Goal: Task Accomplishment & Management: Complete application form

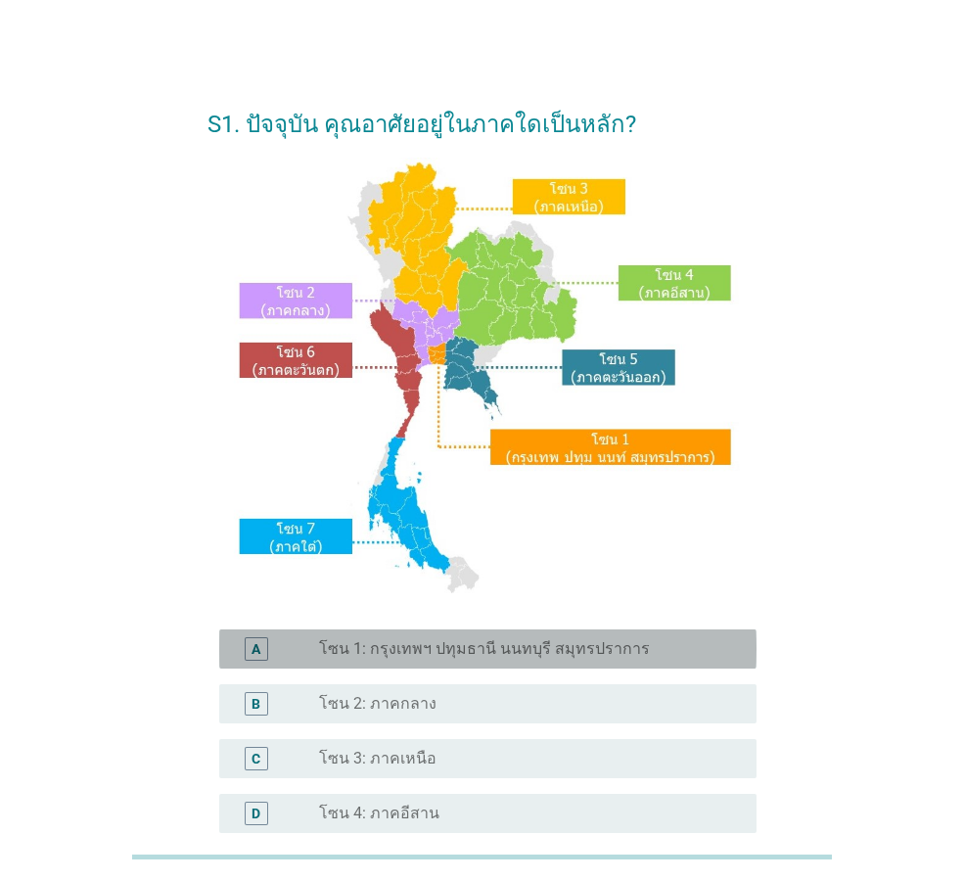
click at [496, 642] on label "โซน 1: กรุงเทพฯ ปทุมธานี นนทบุรี สมุทรปราการ" at bounding box center [484, 649] width 331 height 20
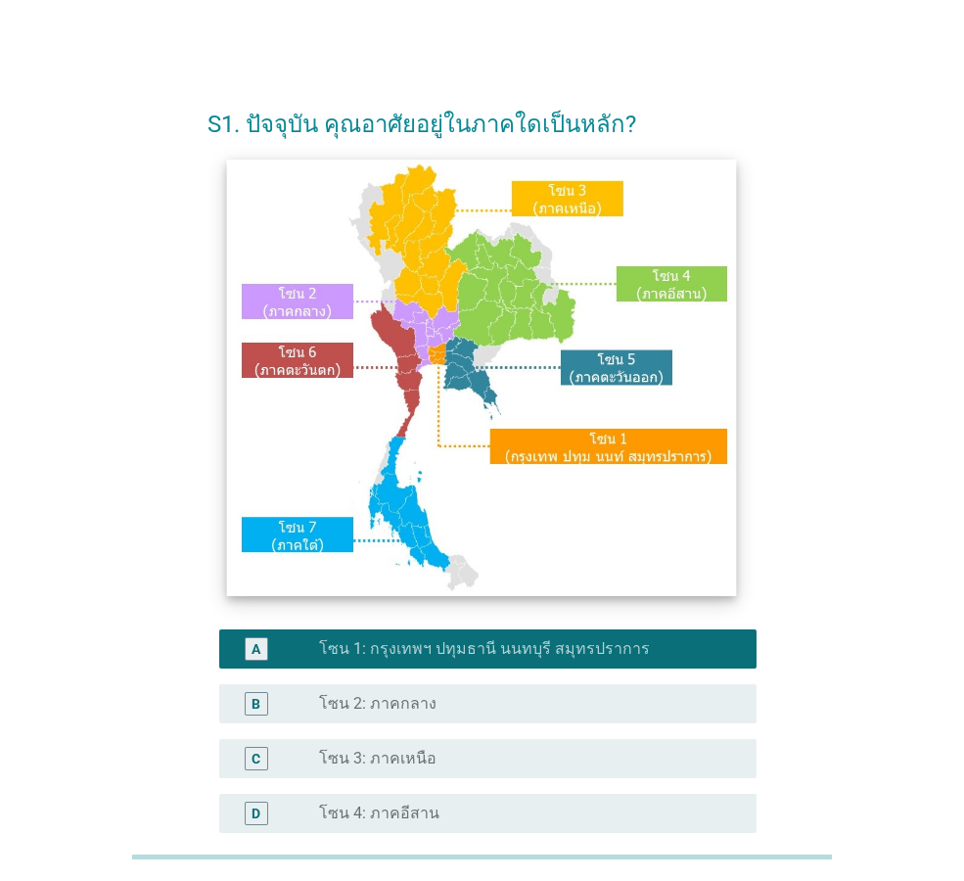
scroll to position [368, 0]
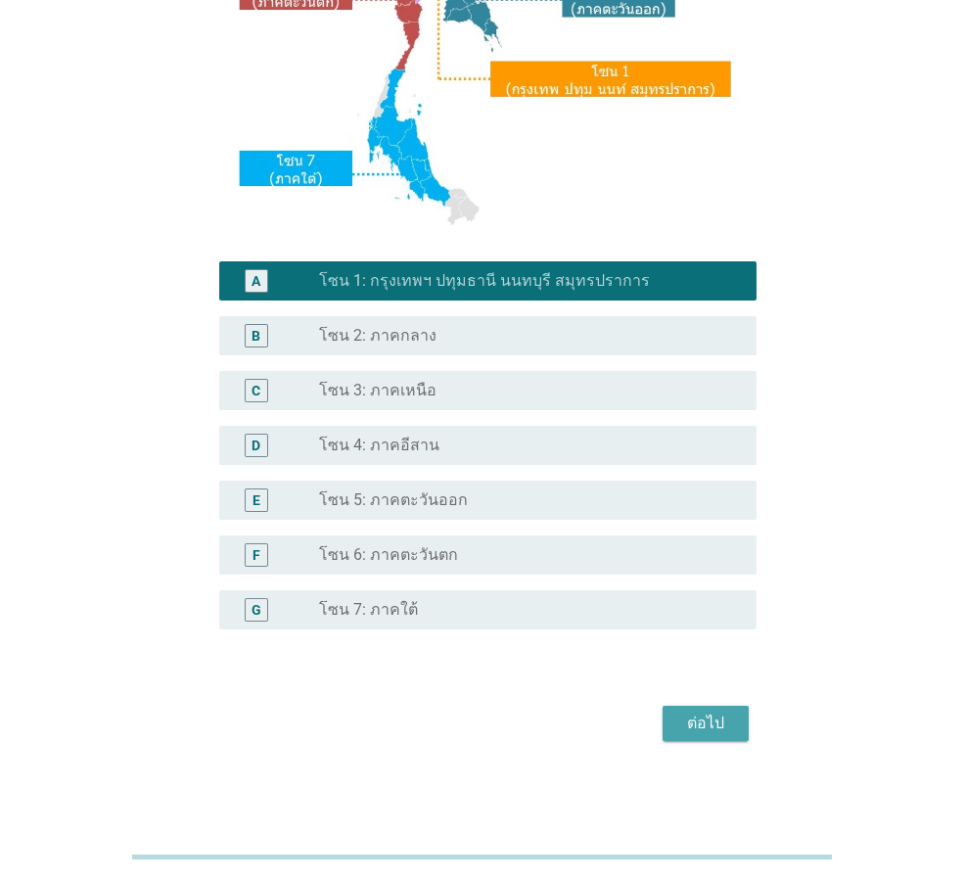
click at [706, 714] on div "ต่อไป" at bounding box center [705, 723] width 55 height 23
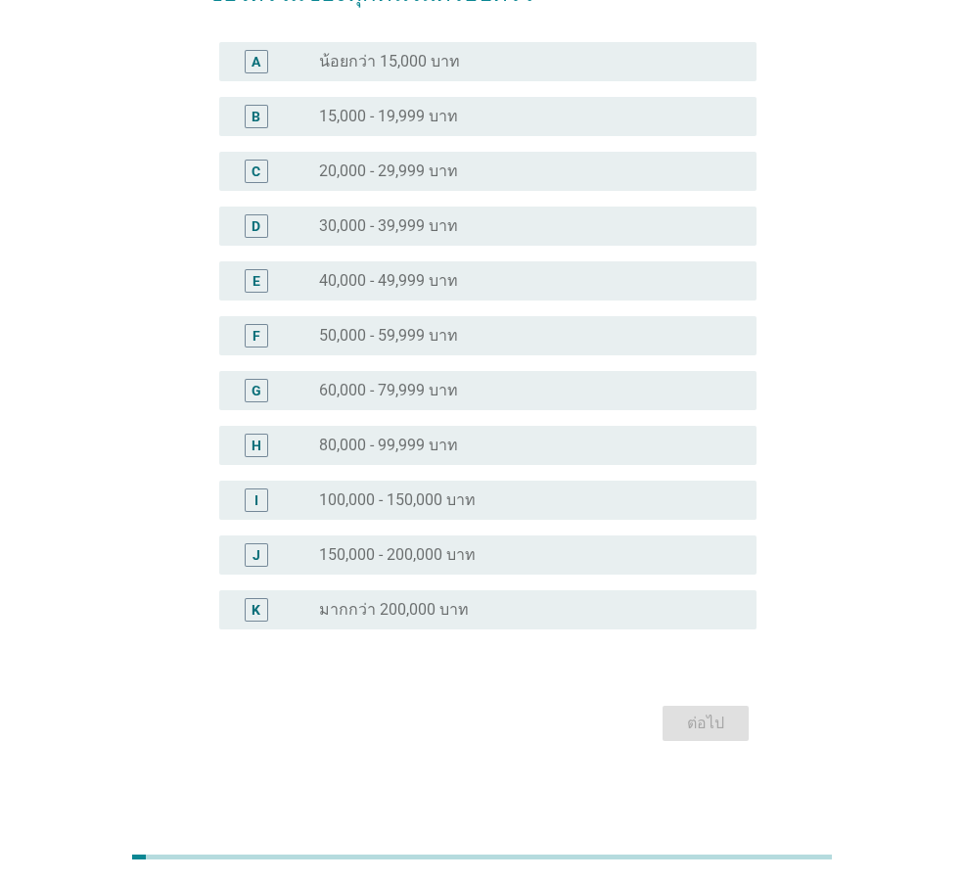
scroll to position [0, 0]
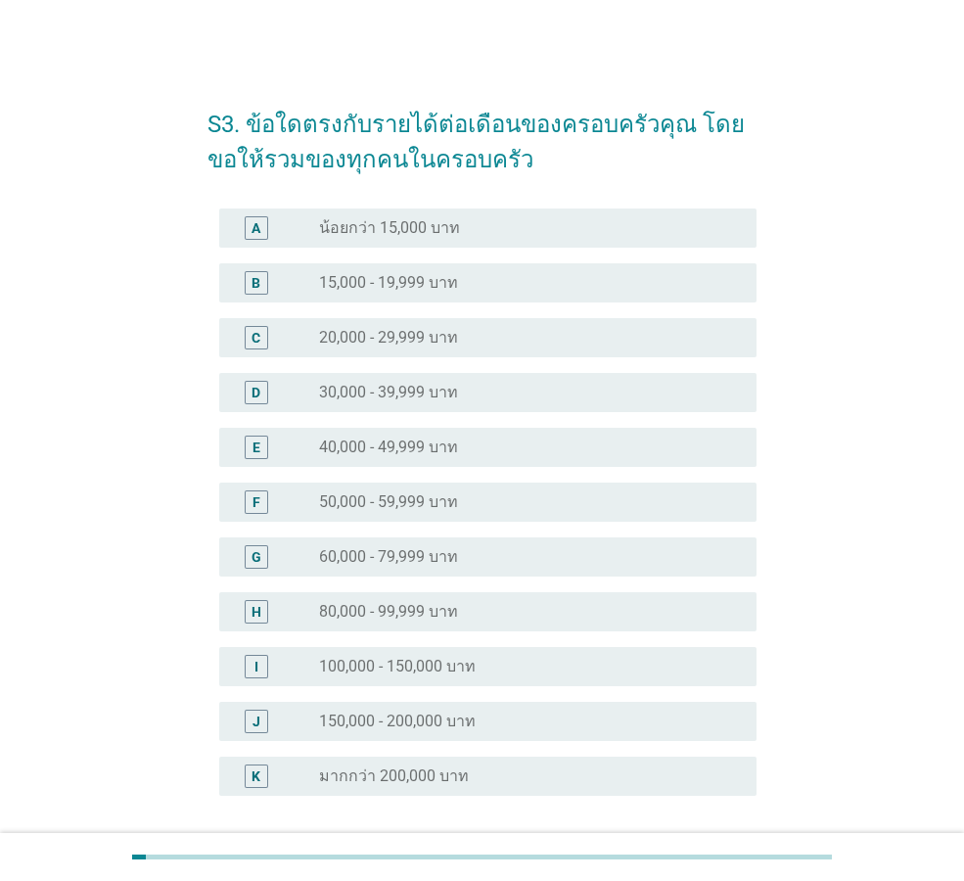
click at [444, 273] on label "15,000 - 19,999 บาท" at bounding box center [388, 283] width 139 height 20
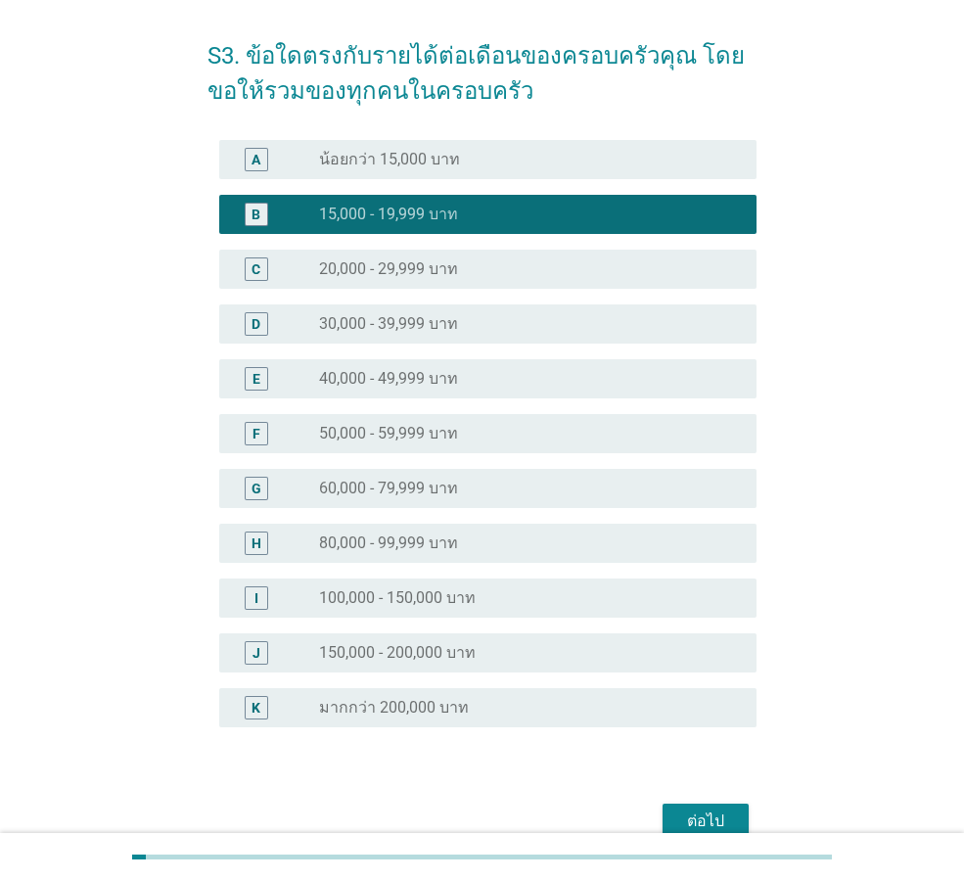
scroll to position [166, 0]
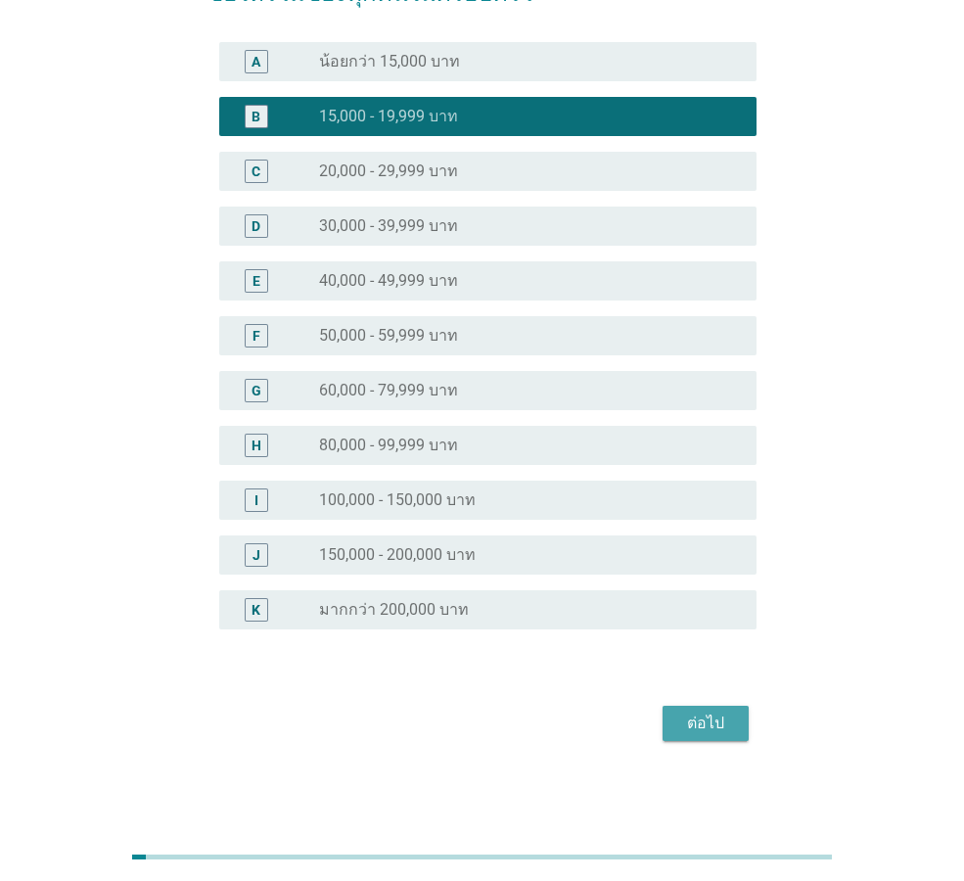
click at [699, 716] on div "ต่อไป" at bounding box center [705, 723] width 55 height 23
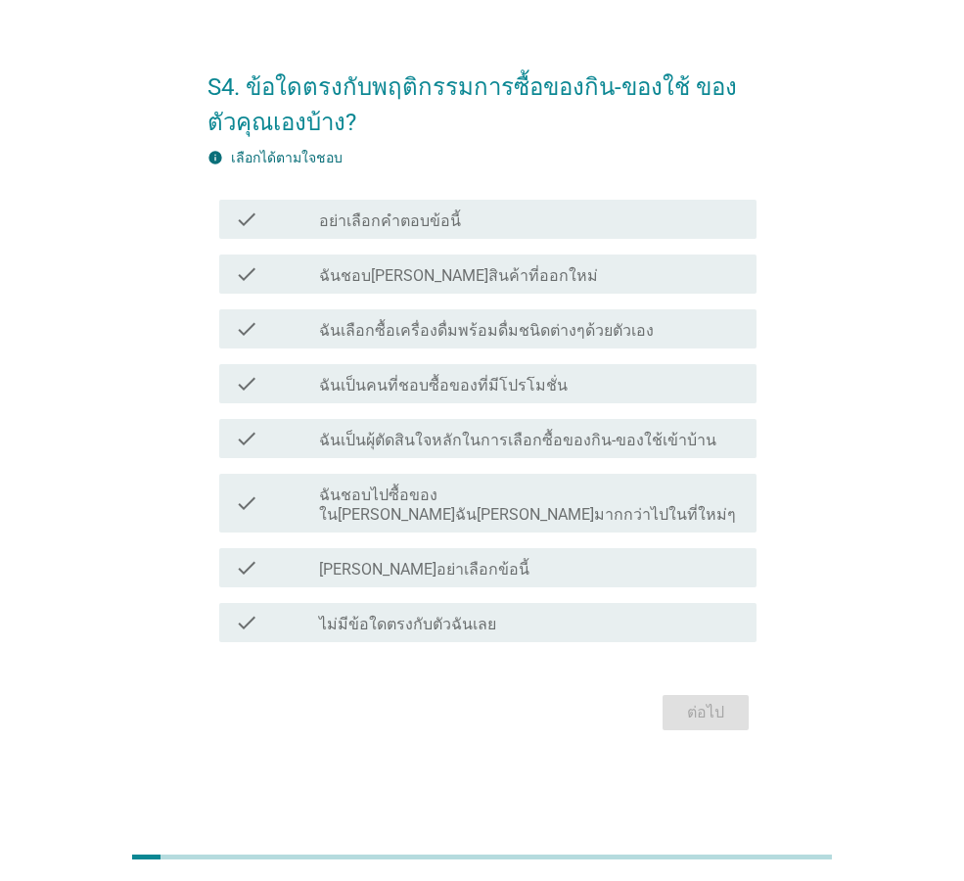
scroll to position [0, 0]
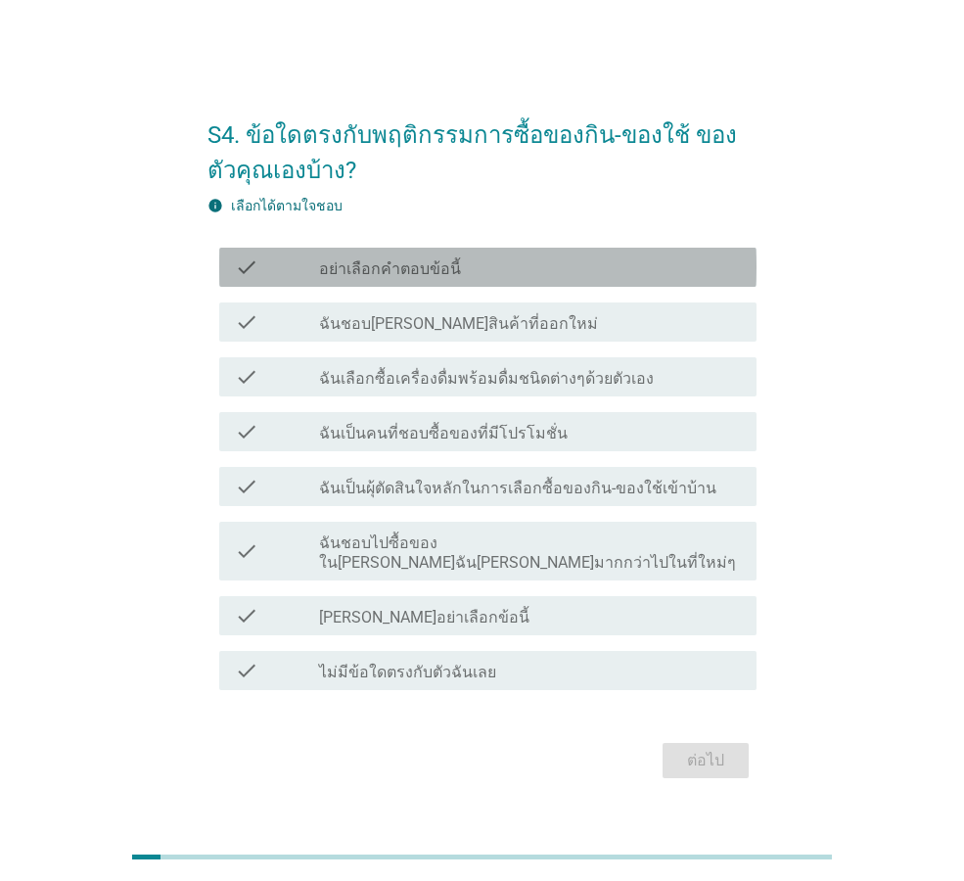
click at [415, 279] on label "อย่าเลือกคำตอบข้อนี้" at bounding box center [390, 269] width 142 height 20
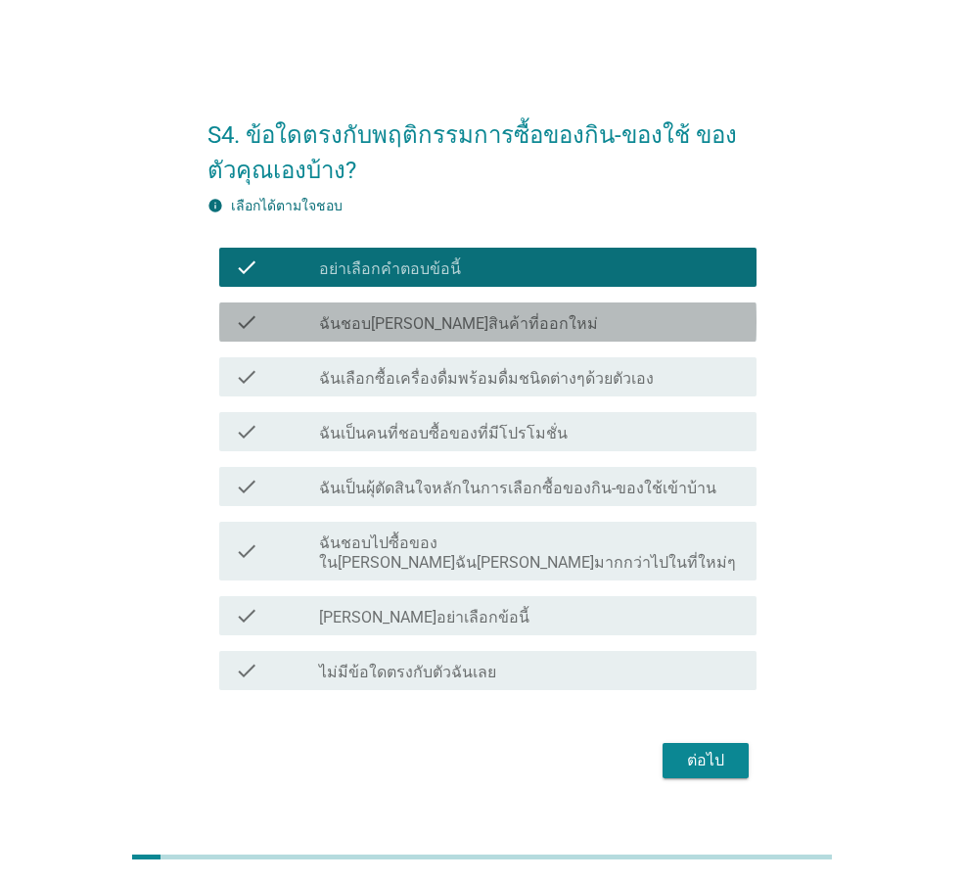
click at [430, 315] on div "check check_box_outline_blank ฉันชอบ[PERSON_NAME]สินค้าที่ออกใหม่" at bounding box center [487, 321] width 537 height 39
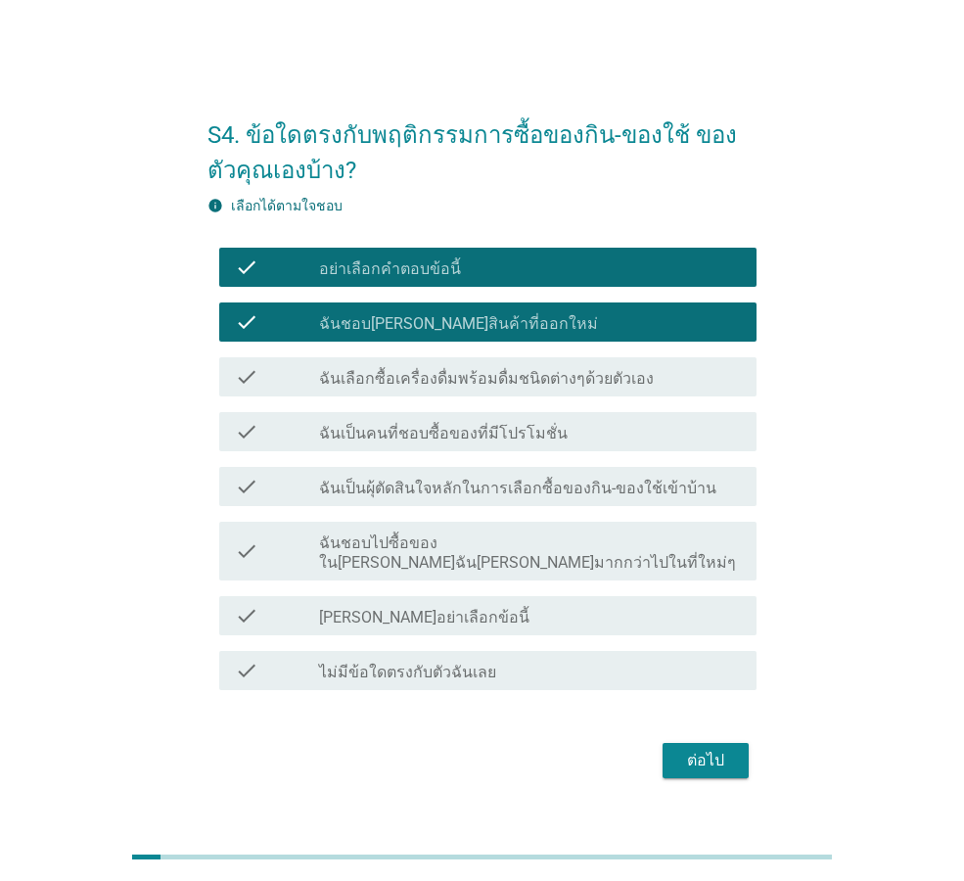
click at [467, 279] on div "check_box อย่าเลือกคำตอบข้อนี้" at bounding box center [530, 266] width 422 height 23
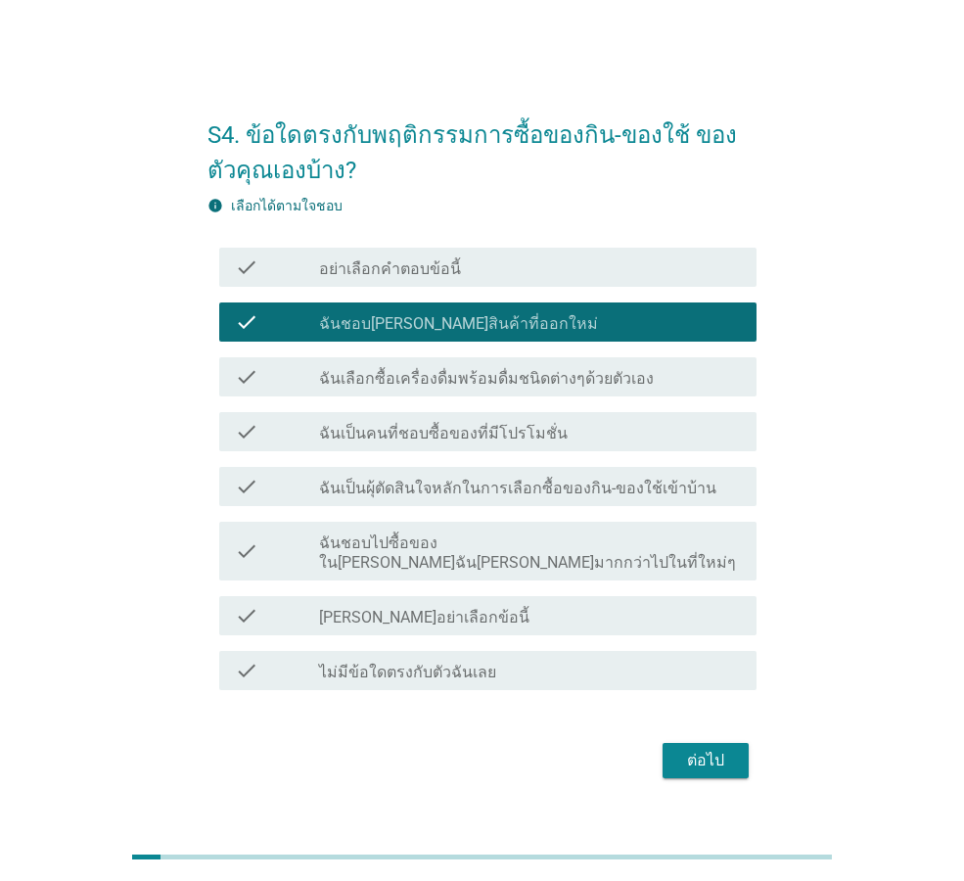
click at [707, 749] on div "ต่อไป" at bounding box center [705, 760] width 55 height 23
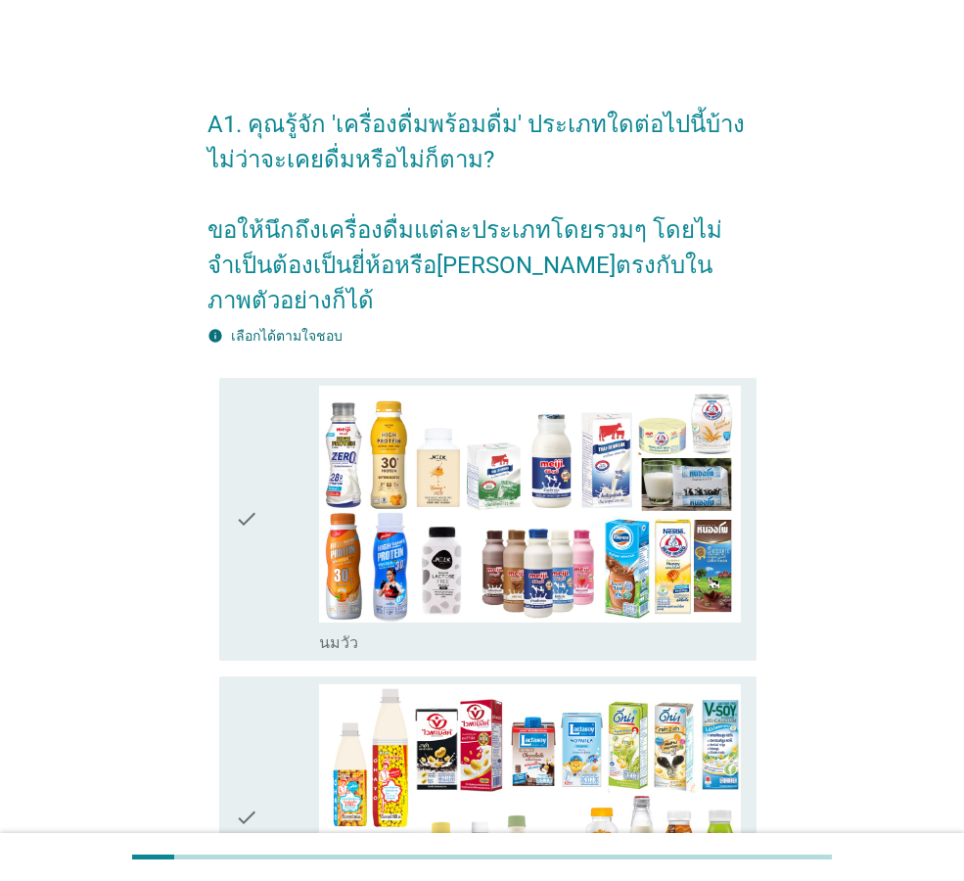
click at [270, 481] on div "check" at bounding box center [277, 519] width 84 height 267
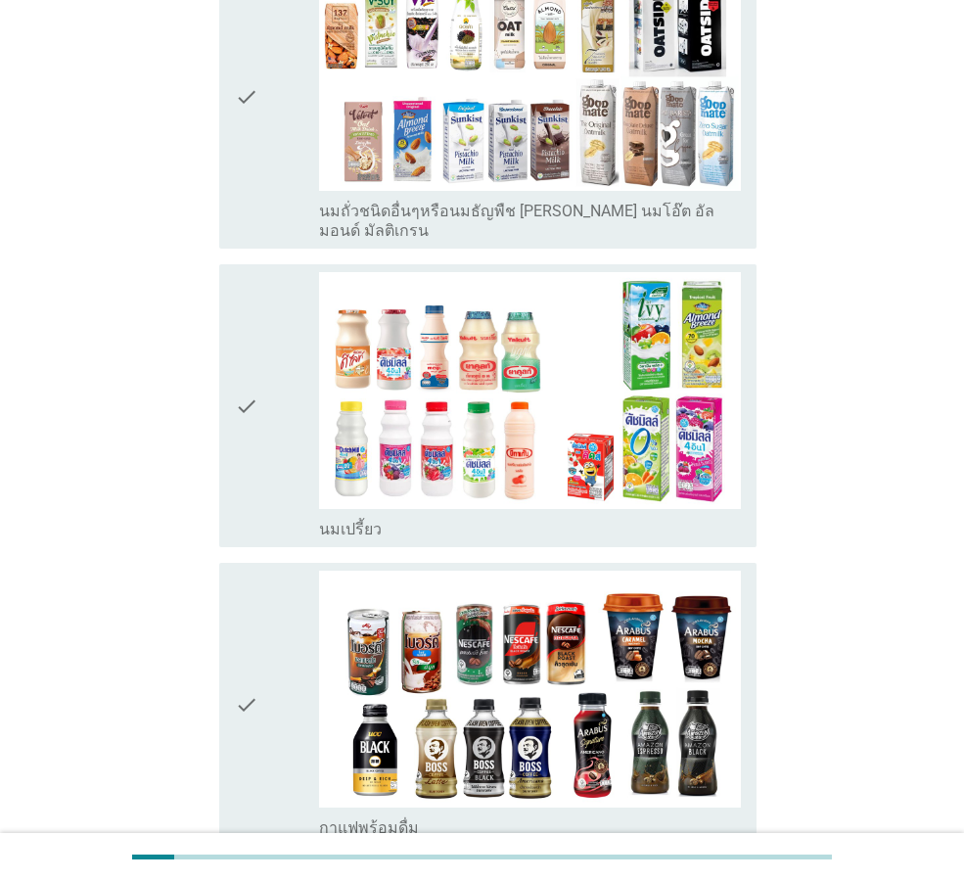
scroll to position [979, 0]
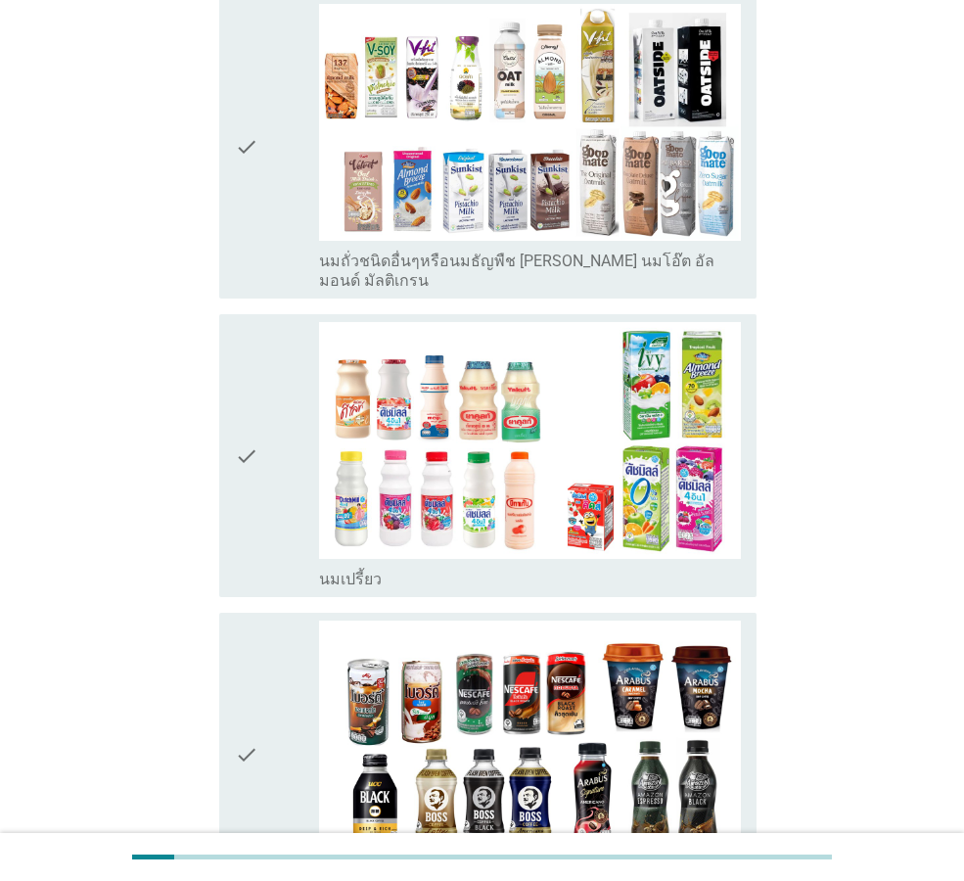
click at [232, 415] on div "check check_box_outline_blank นมเปรี้ยว" at bounding box center [487, 455] width 537 height 283
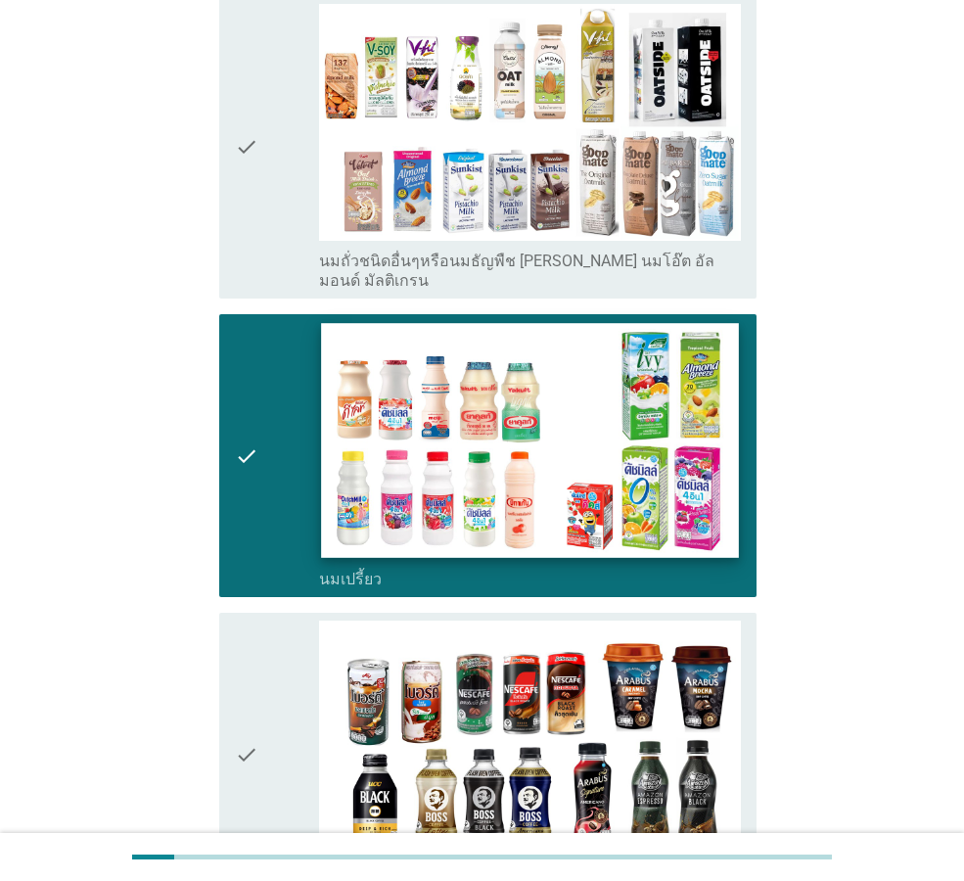
scroll to position [1958, 0]
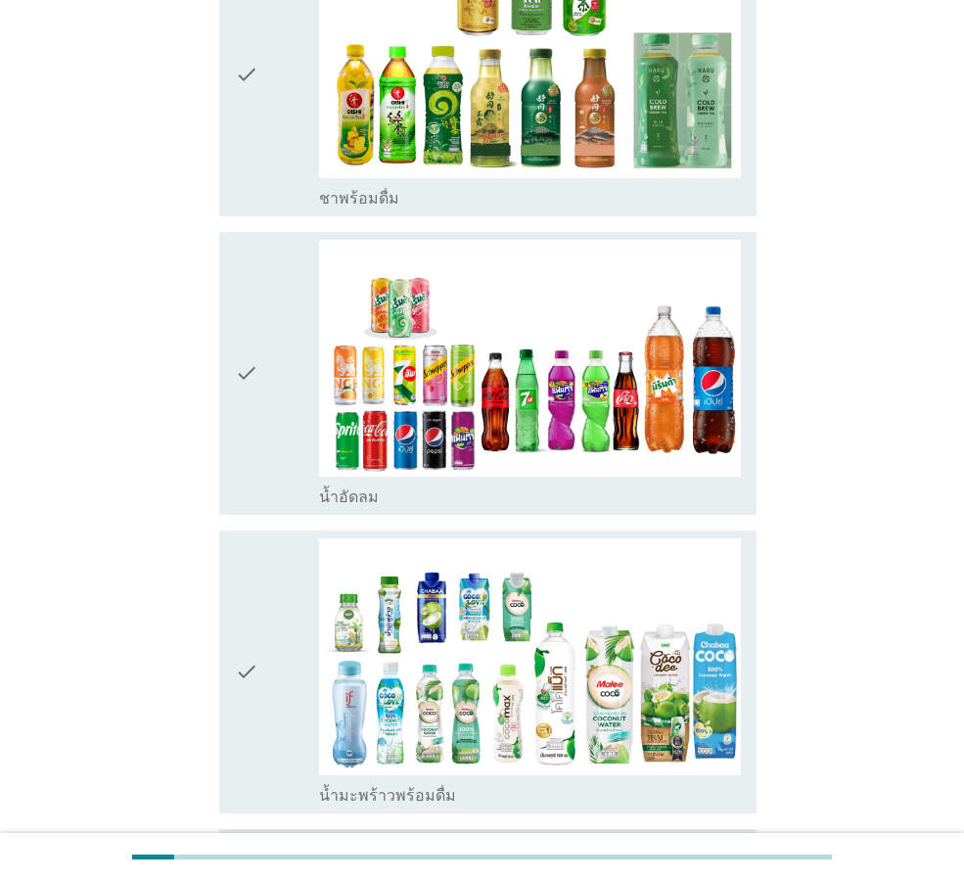
click at [266, 378] on div "check" at bounding box center [277, 373] width 84 height 267
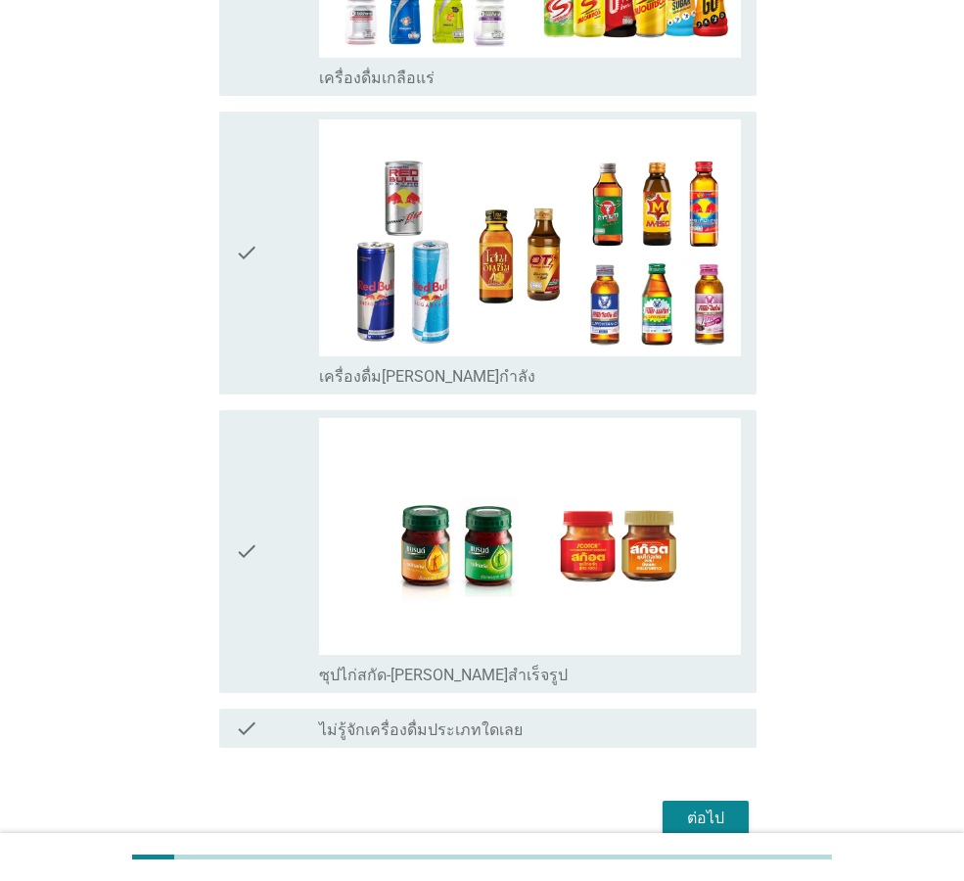
scroll to position [3910, 0]
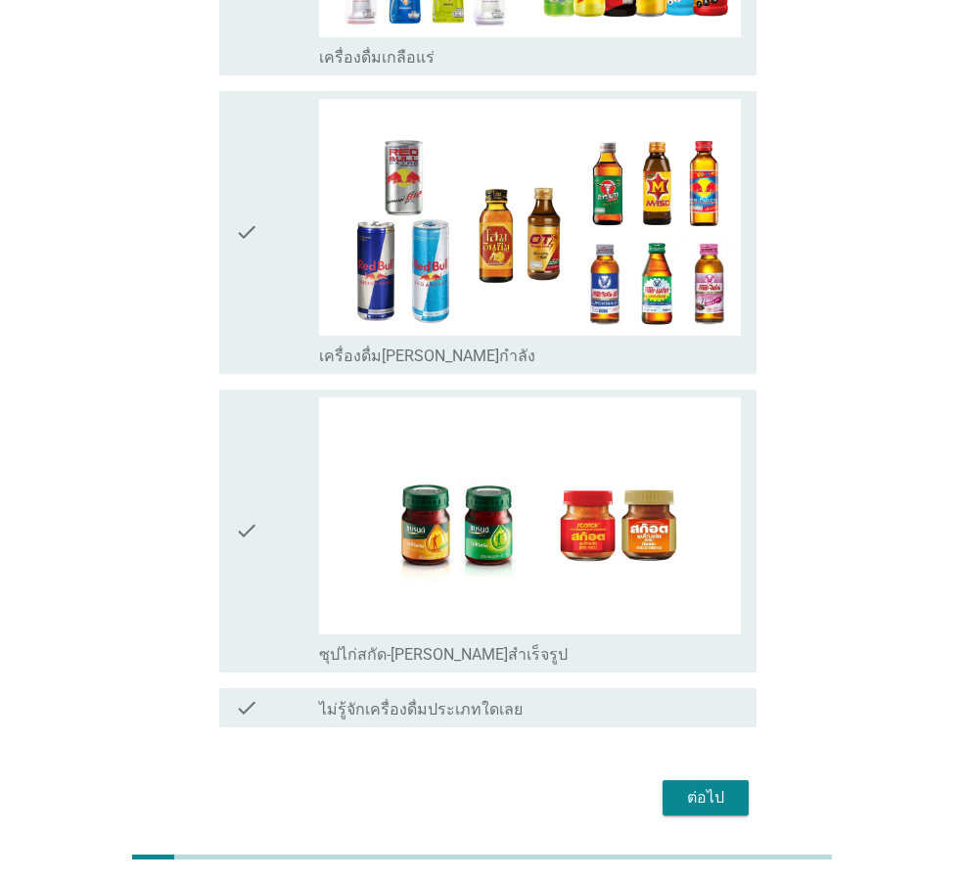
click at [715, 786] on div "ต่อไป" at bounding box center [705, 797] width 55 height 23
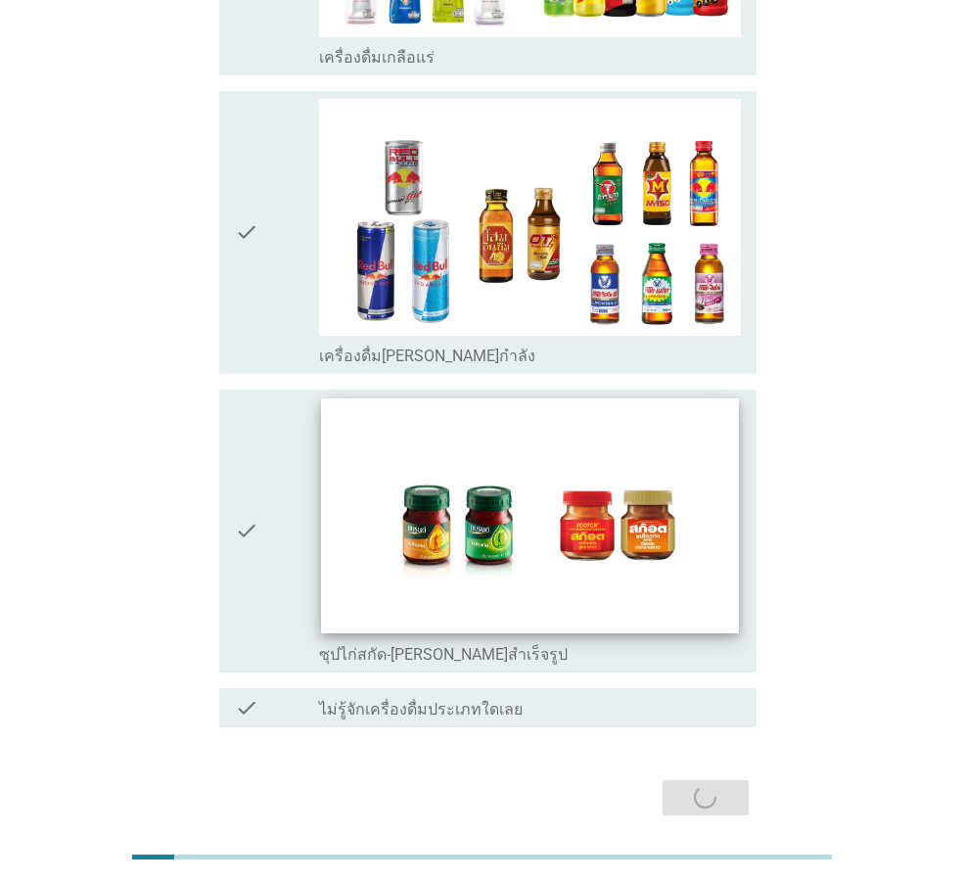
scroll to position [0, 0]
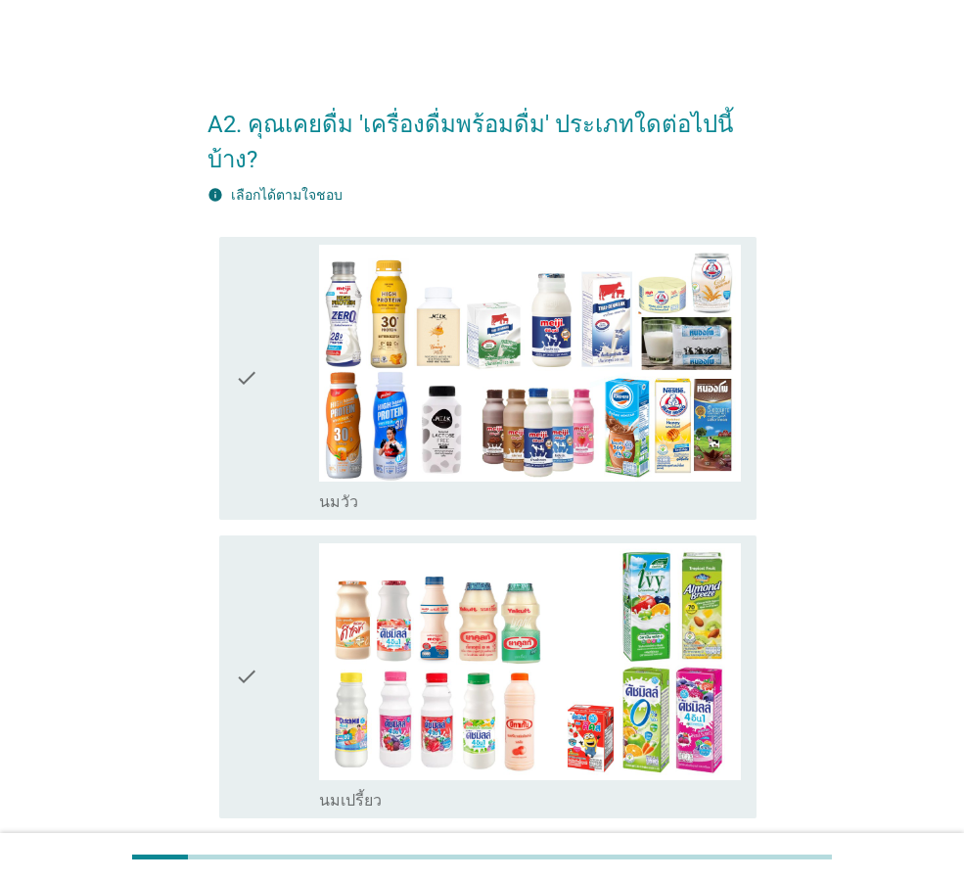
click at [215, 393] on div "check check_box_outline_blank [PERSON_NAME]" at bounding box center [481, 378] width 549 height 299
click at [239, 593] on icon "check" at bounding box center [246, 676] width 23 height 267
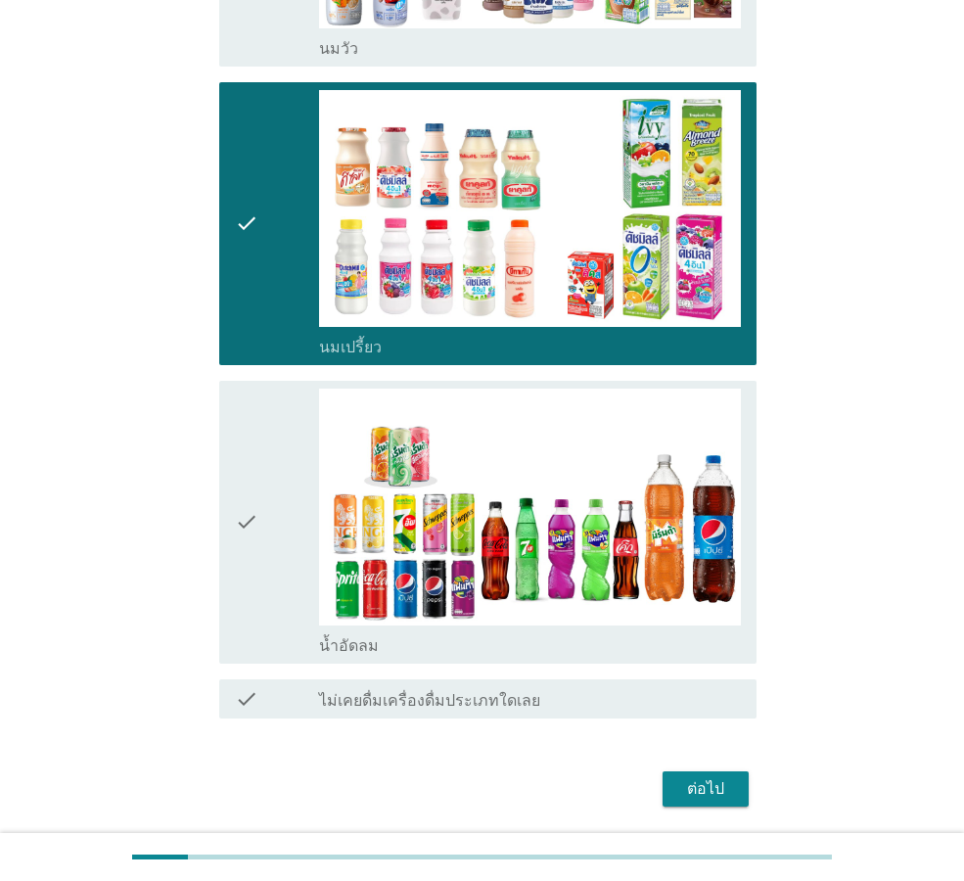
scroll to position [484, 0]
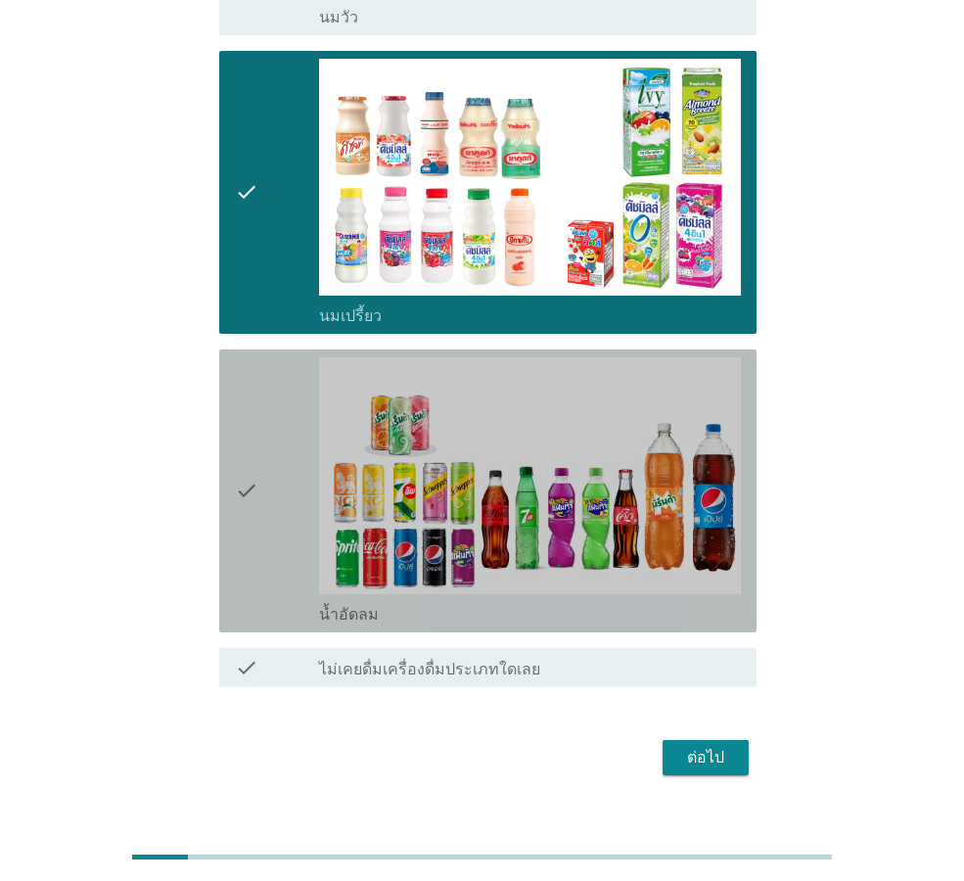
click at [265, 500] on div "check" at bounding box center [277, 490] width 84 height 267
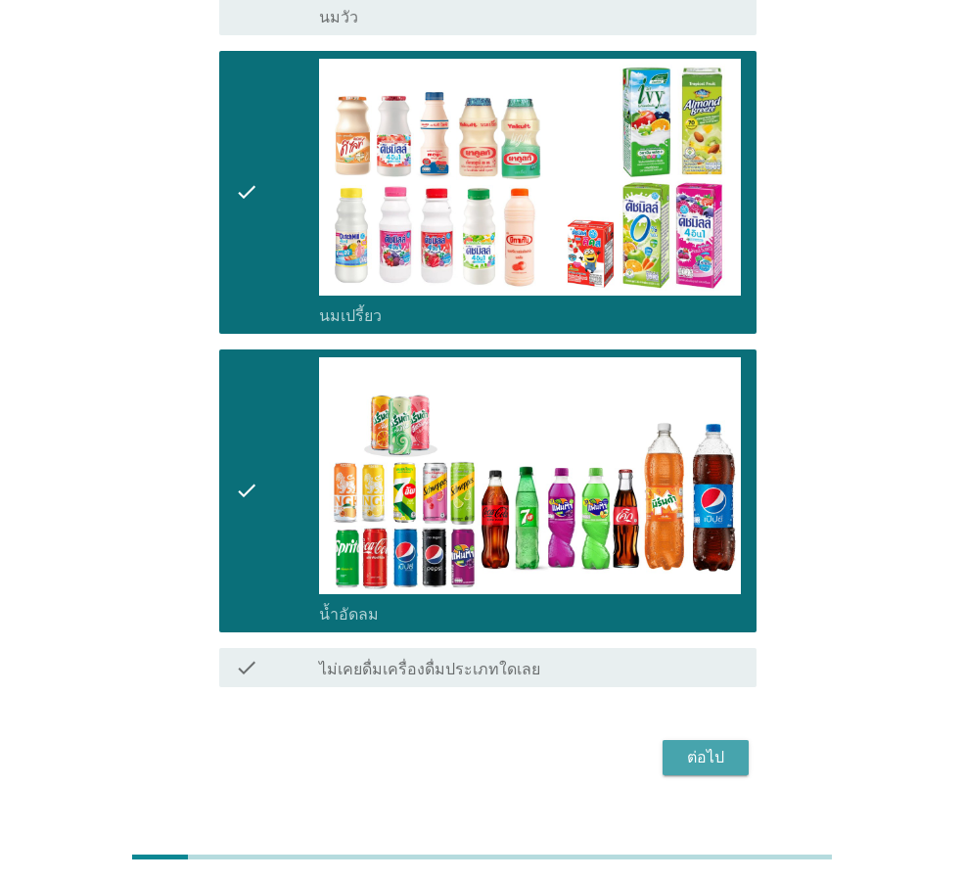
click at [701, 740] on button "ต่อไป" at bounding box center [706, 757] width 86 height 35
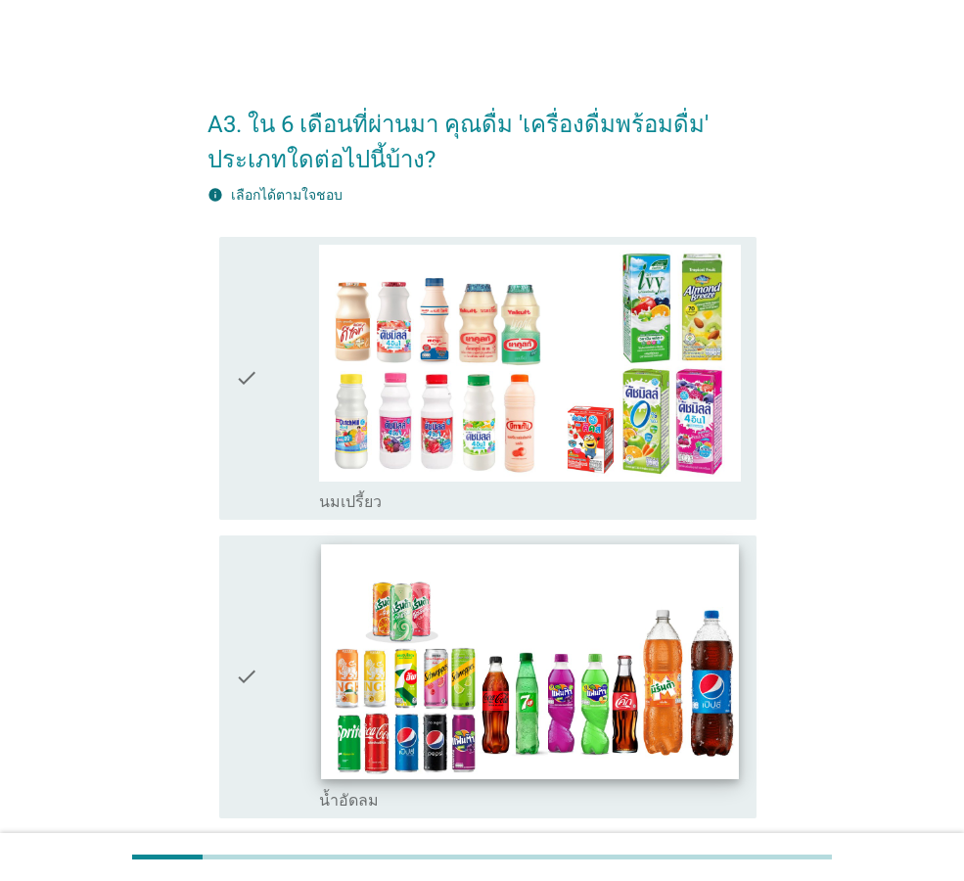
scroll to position [220, 0]
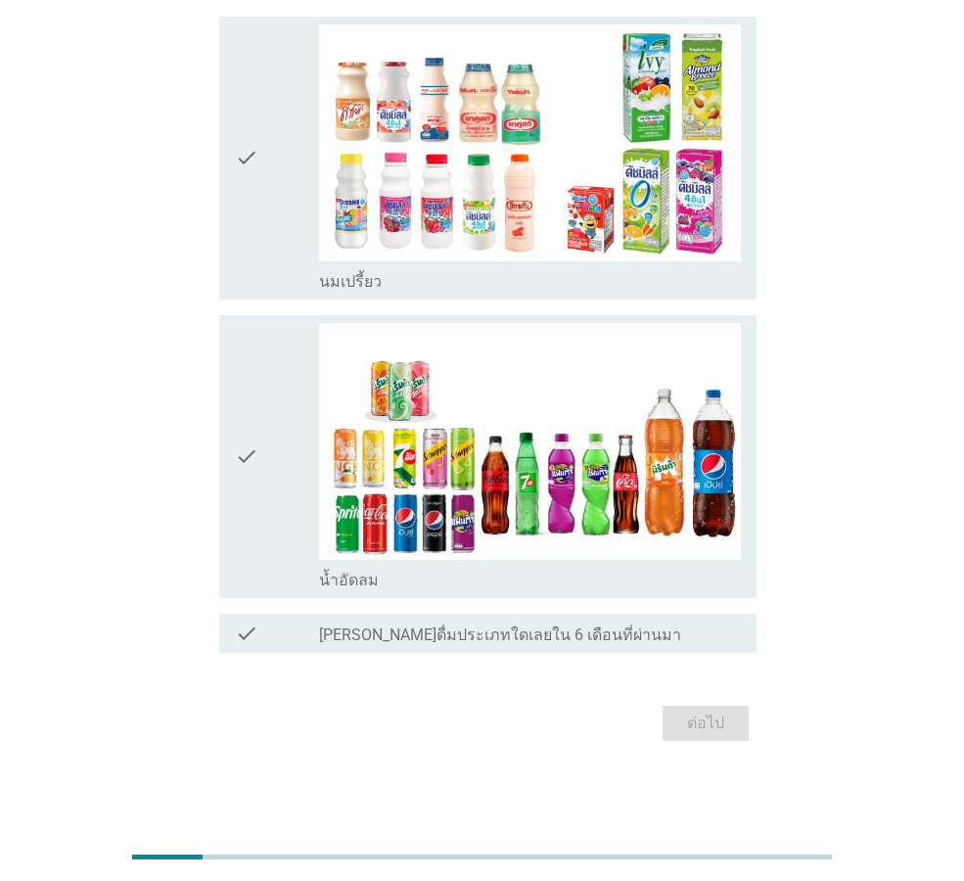
click at [226, 486] on div "check check_box น้ำอัดลม" at bounding box center [487, 456] width 537 height 283
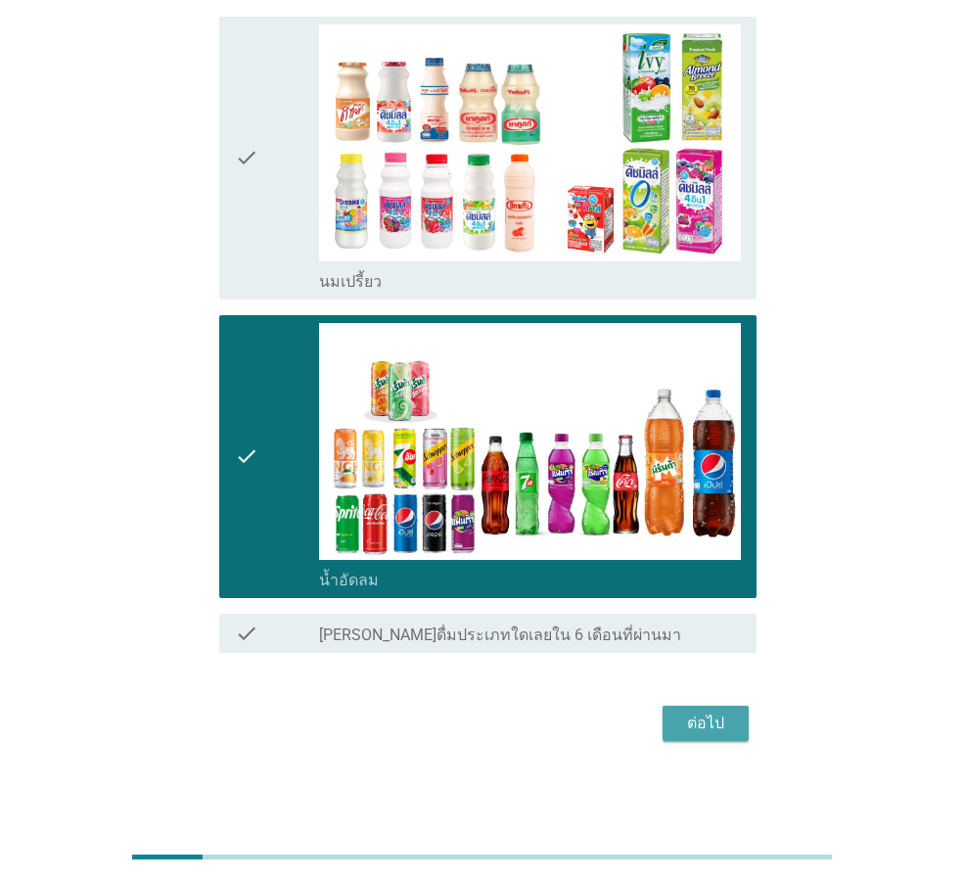
click at [710, 713] on div "ต่อไป" at bounding box center [705, 723] width 55 height 23
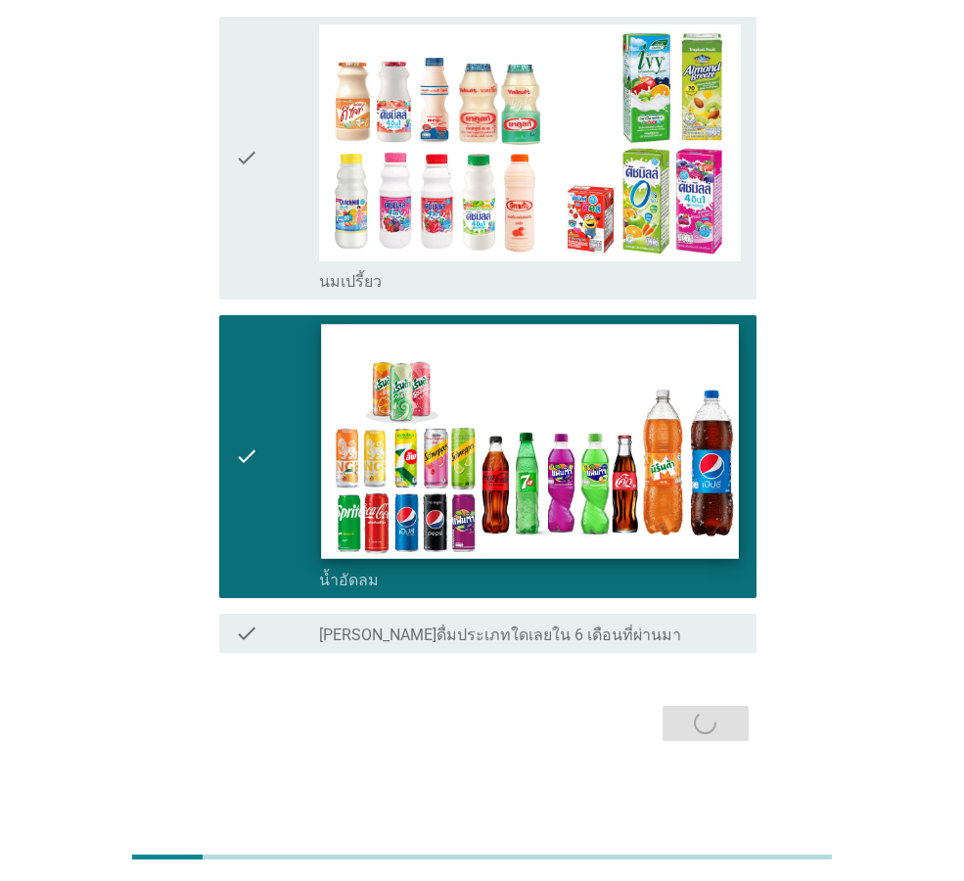
scroll to position [0, 0]
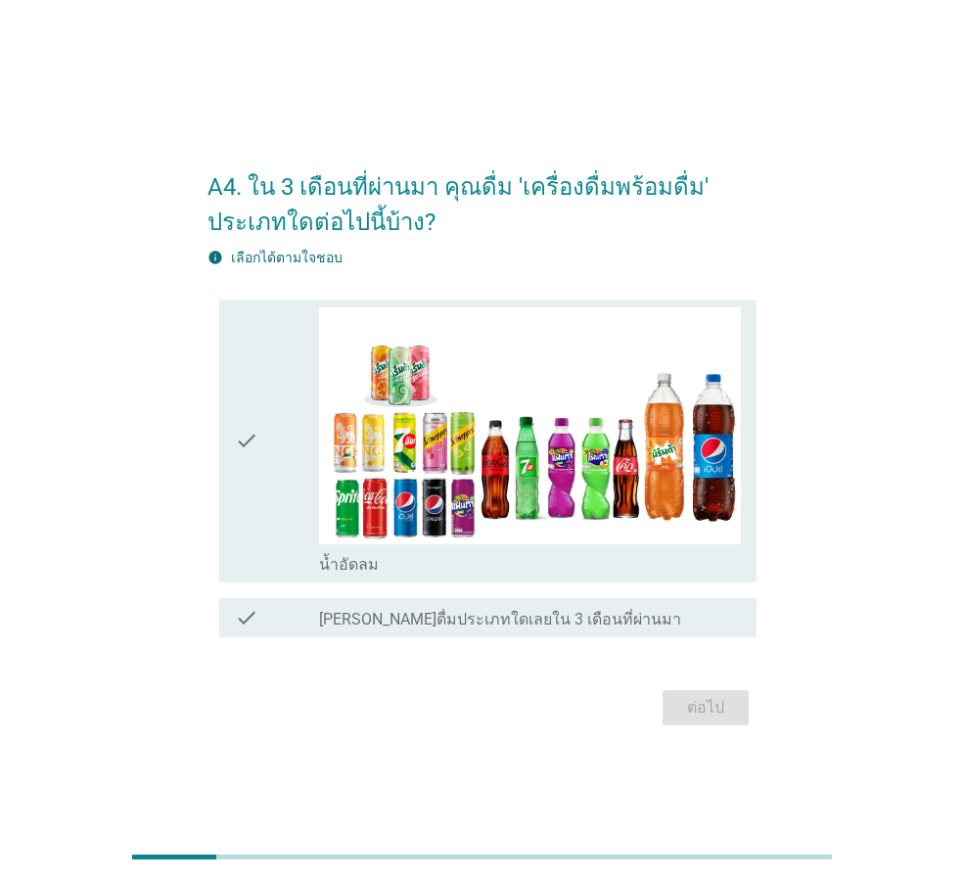
click at [260, 527] on div "check" at bounding box center [277, 440] width 84 height 267
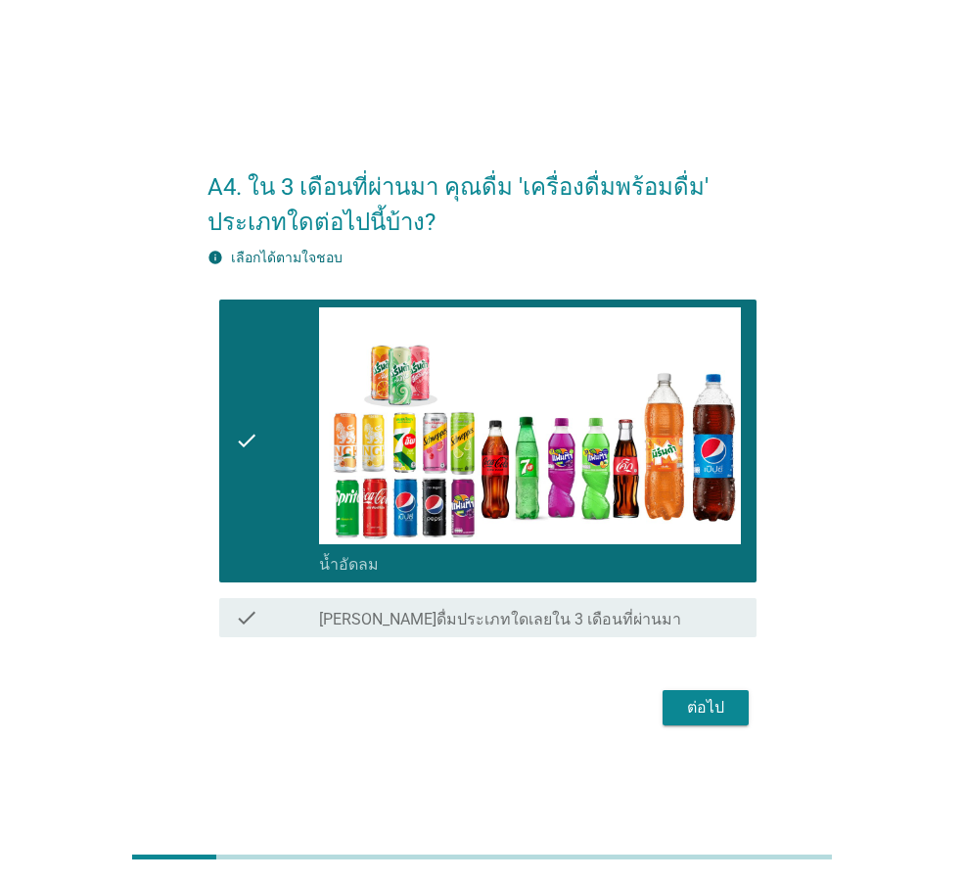
click at [703, 707] on div "ต่อไป" at bounding box center [705, 707] width 55 height 23
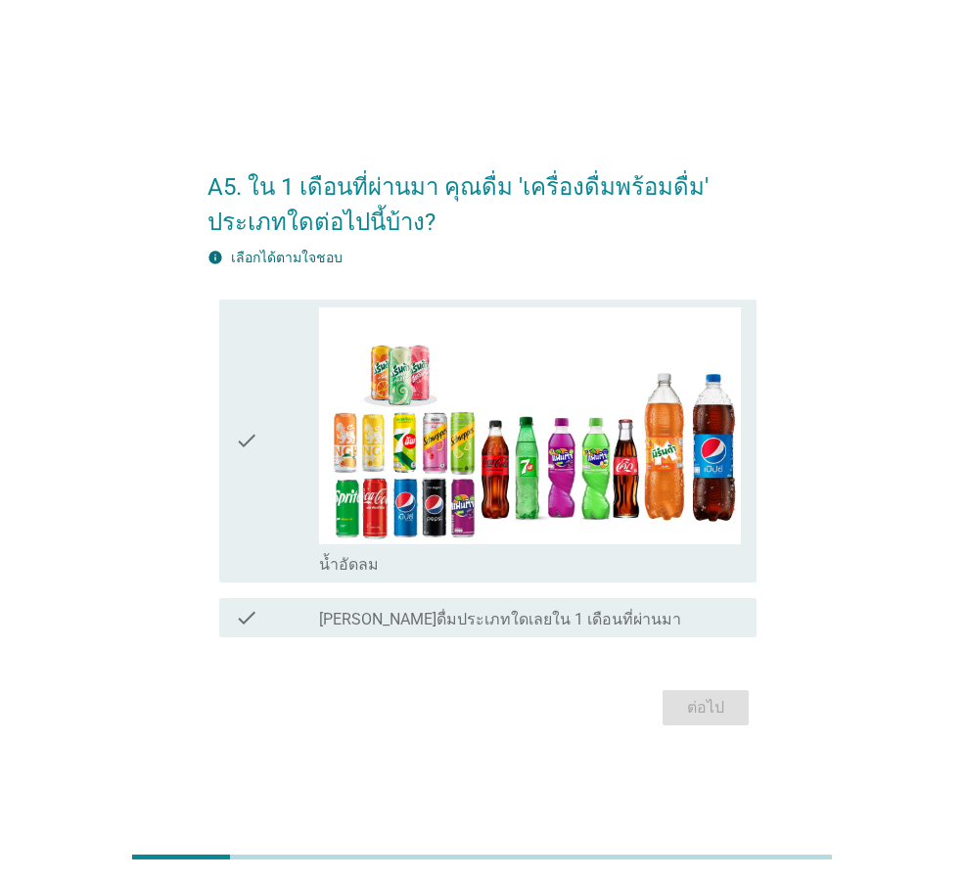
click at [215, 473] on div "check check_box น้ำอัดลม" at bounding box center [481, 441] width 549 height 299
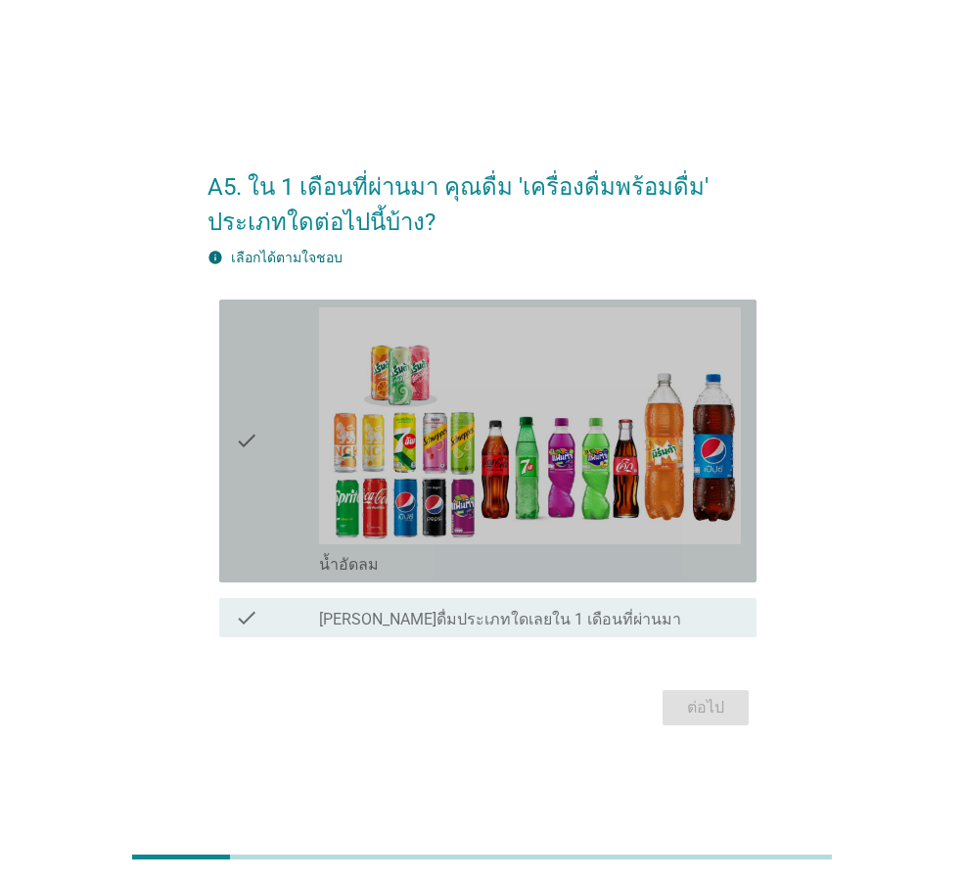
click at [291, 489] on div "check" at bounding box center [277, 440] width 84 height 267
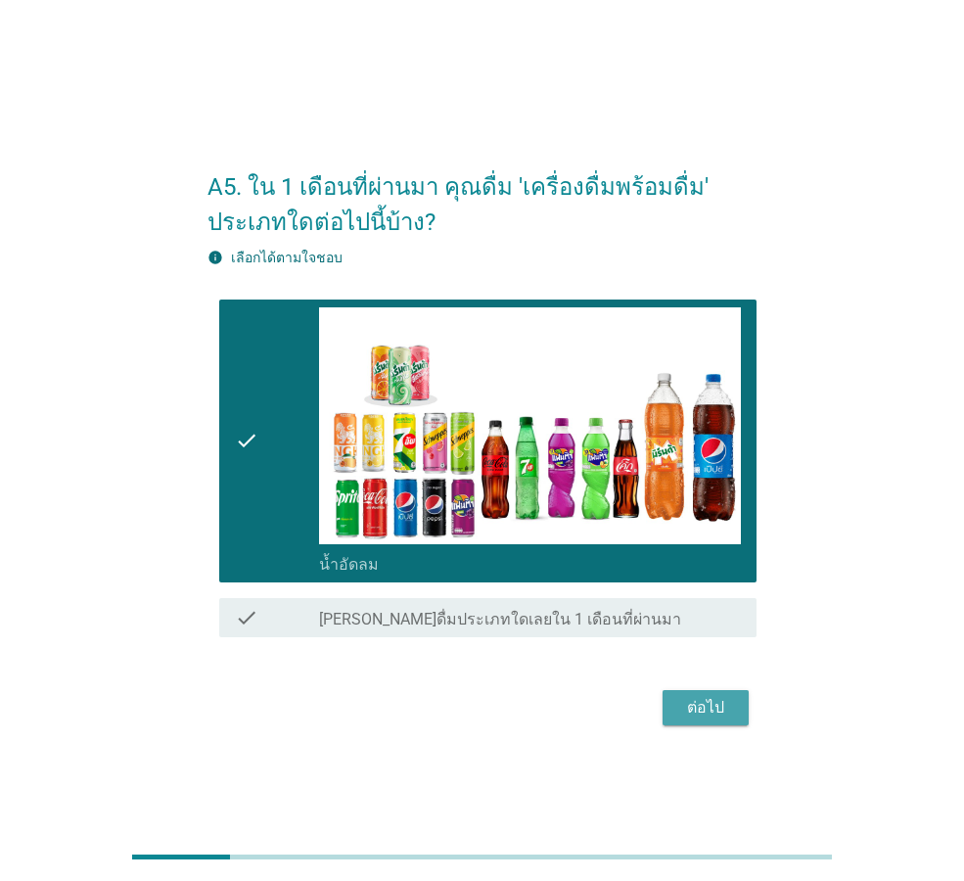
click at [695, 700] on div "ต่อไป" at bounding box center [705, 707] width 55 height 23
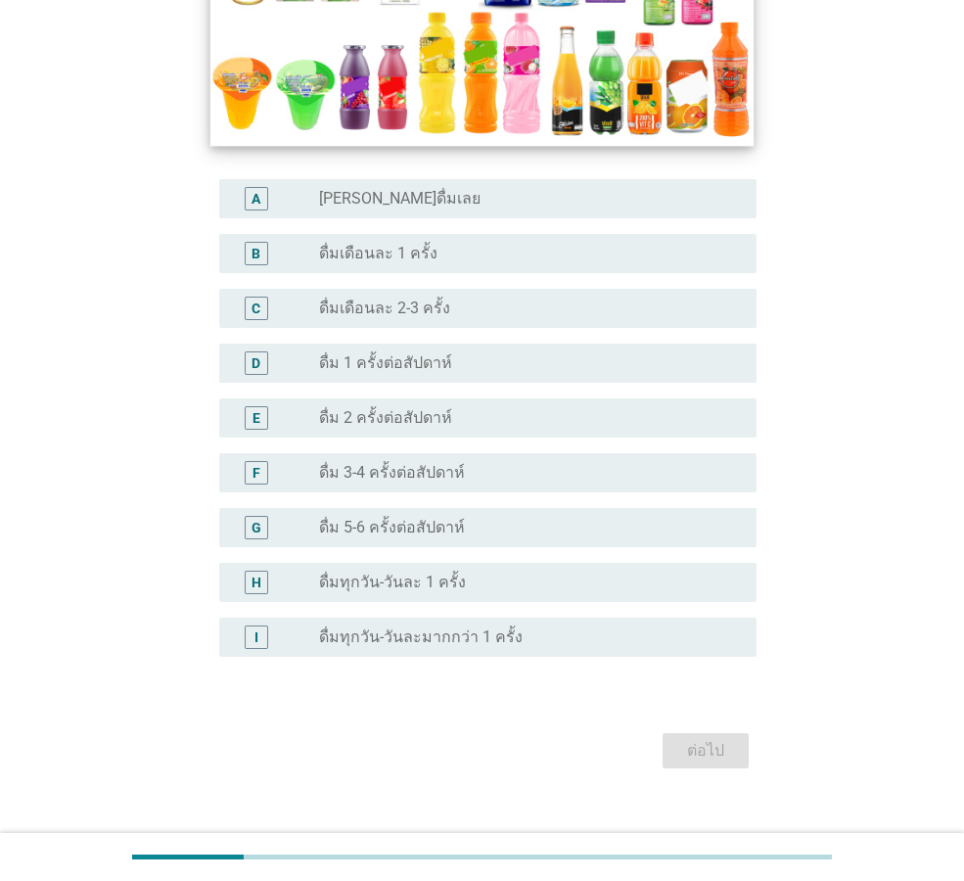
scroll to position [486, 0]
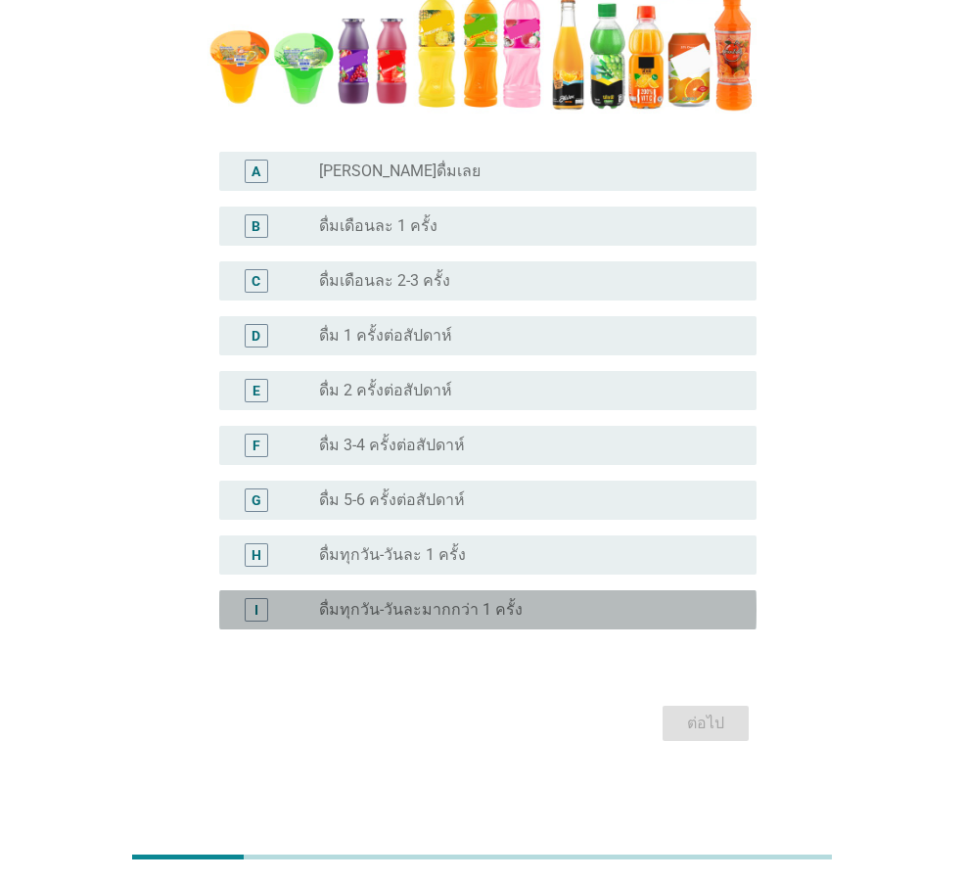
click at [408, 596] on div "I radio_button_unchecked ดื่มทุกวัน-วันละมากกว่า 1 ครั้ง" at bounding box center [487, 609] width 537 height 39
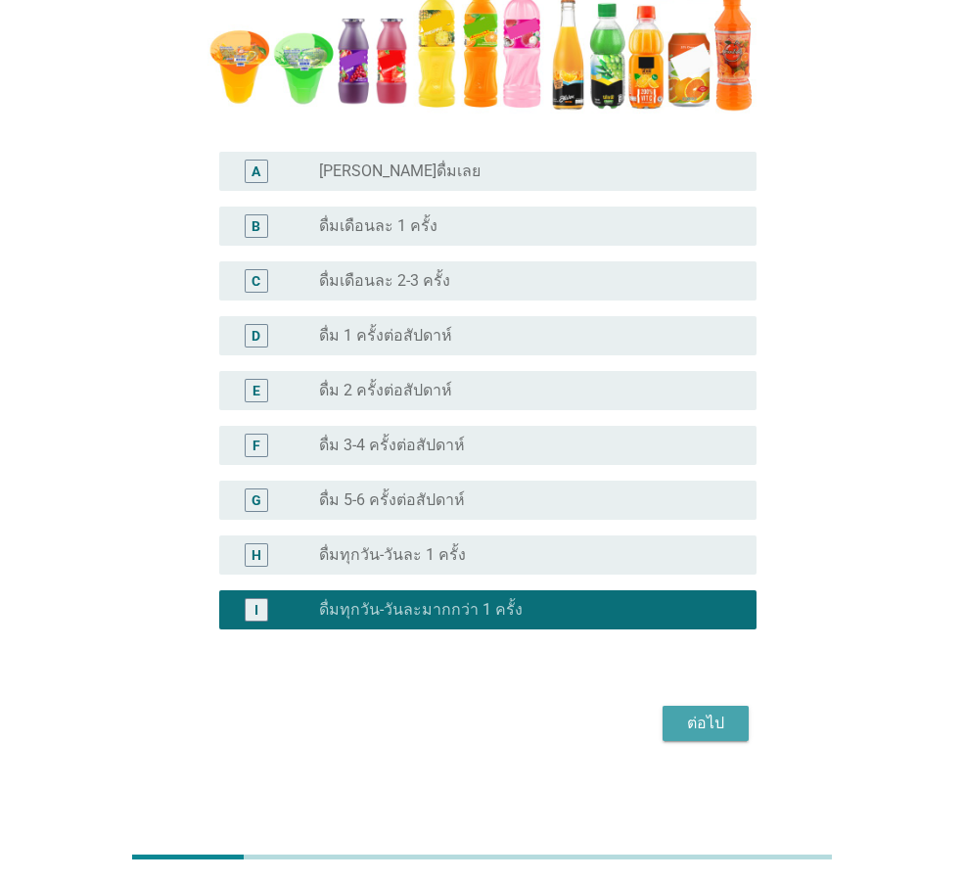
click at [714, 733] on div "ต่อไป" at bounding box center [705, 723] width 55 height 23
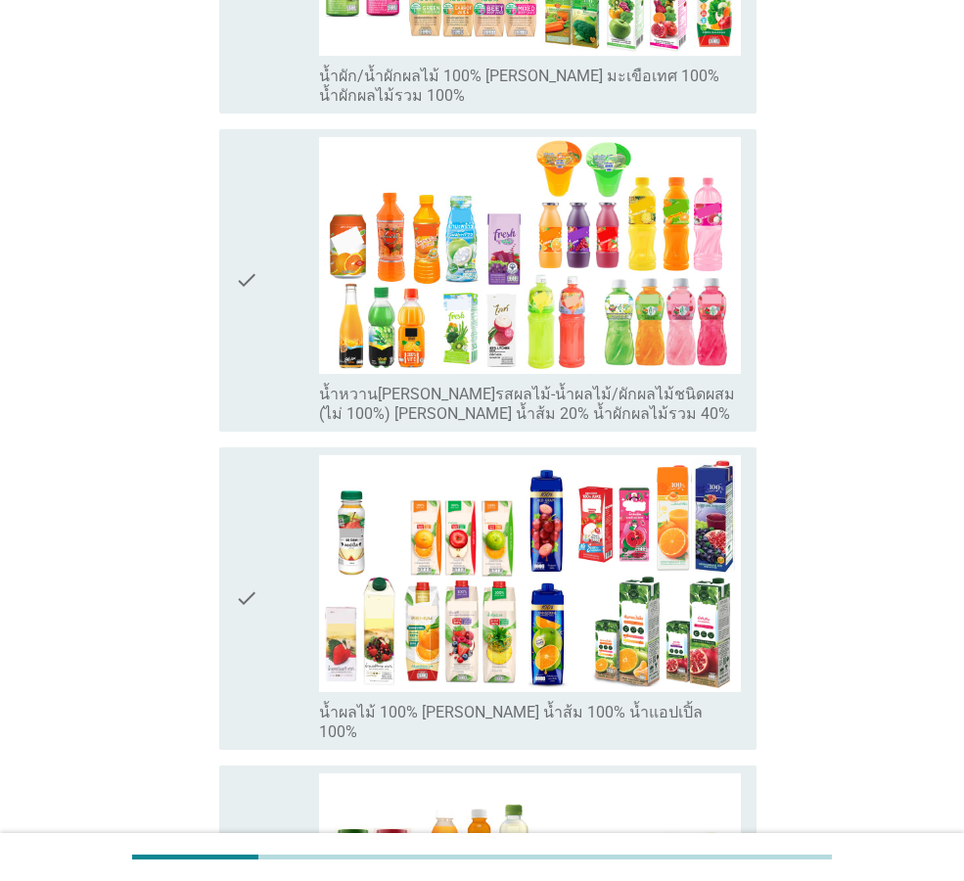
scroll to position [657, 0]
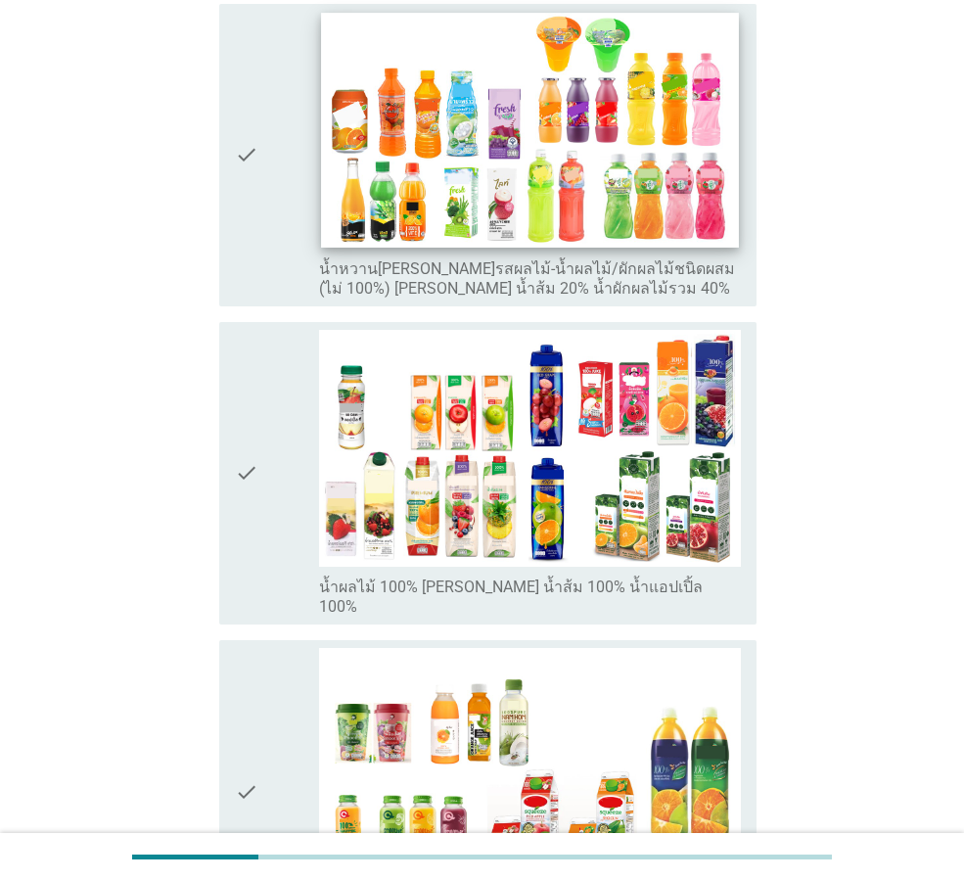
click at [338, 193] on img at bounding box center [529, 130] width 417 height 235
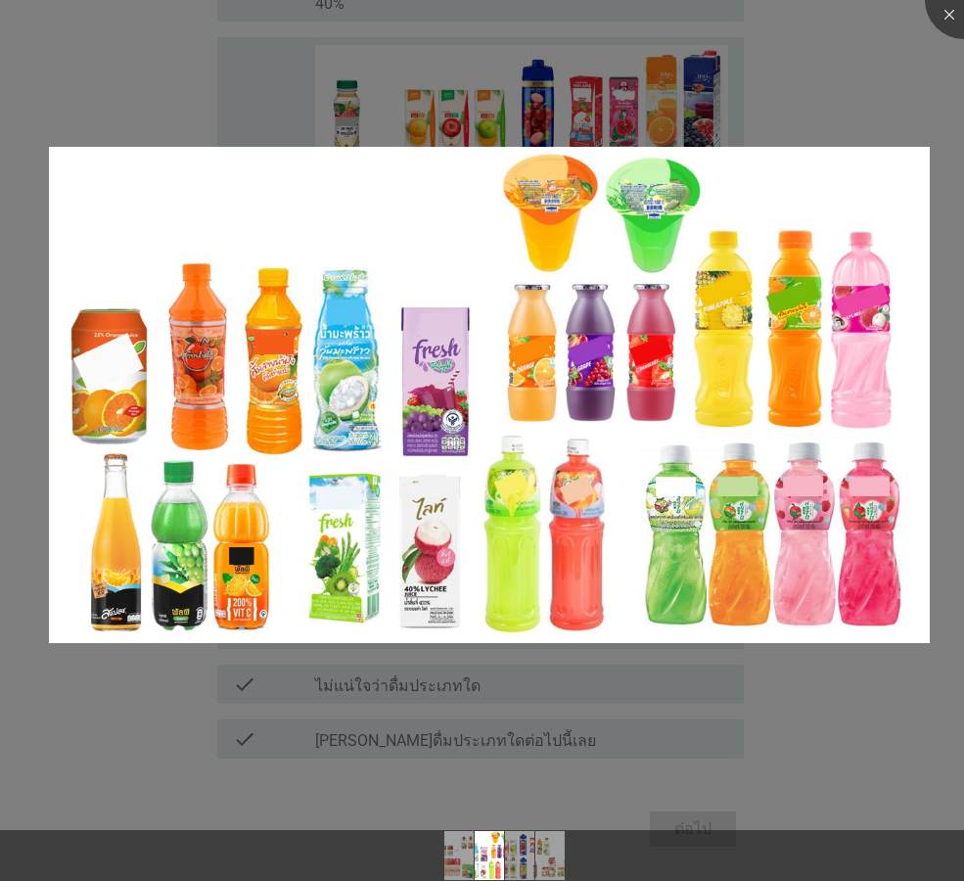
scroll to position [299, 0]
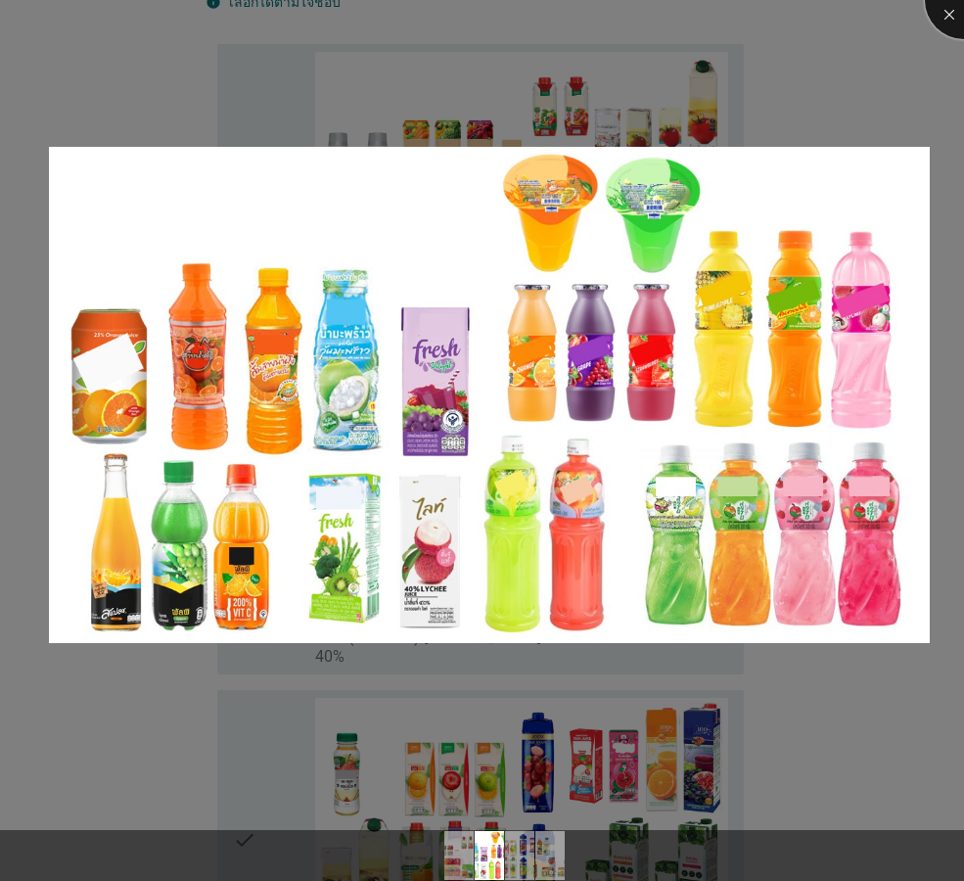
click at [945, 22] on div at bounding box center [964, 0] width 78 height 78
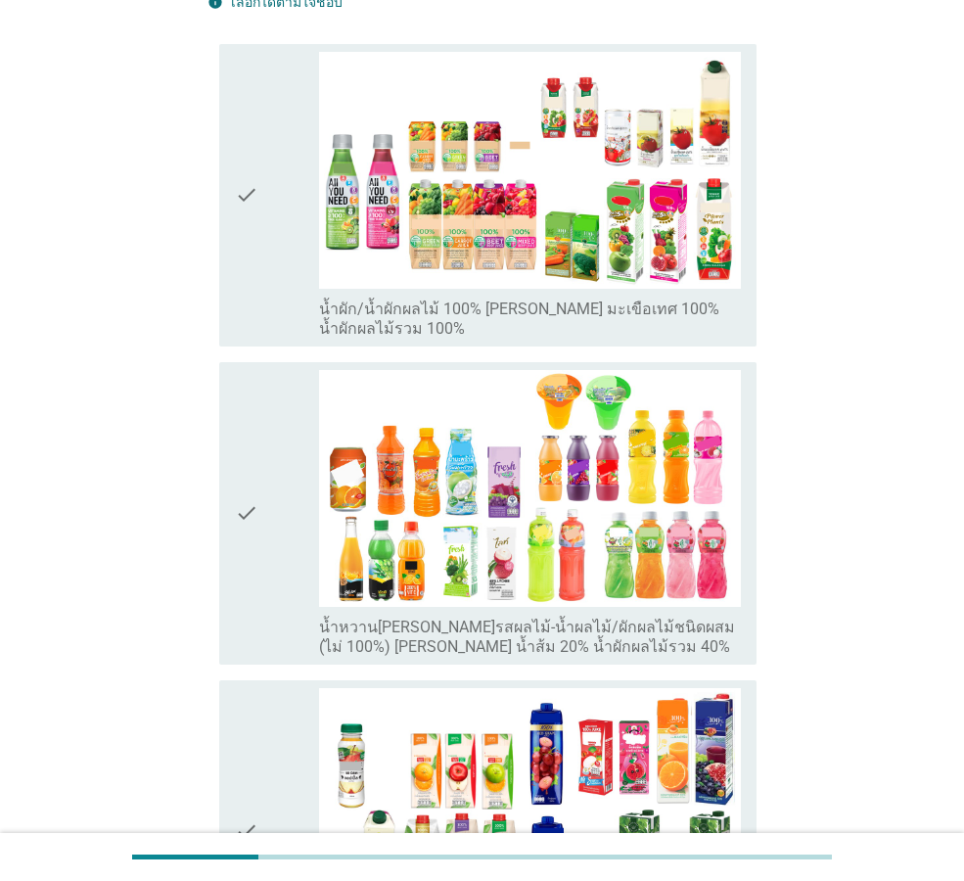
click at [250, 500] on icon "check" at bounding box center [246, 513] width 23 height 287
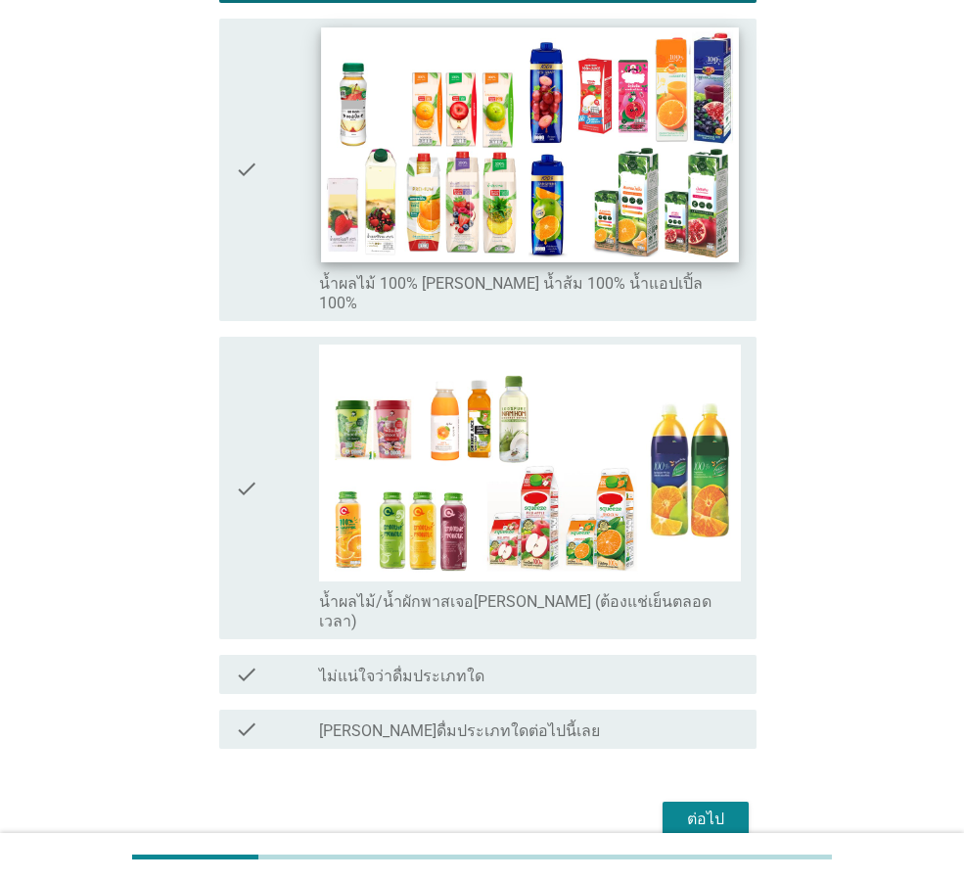
scroll to position [983, 0]
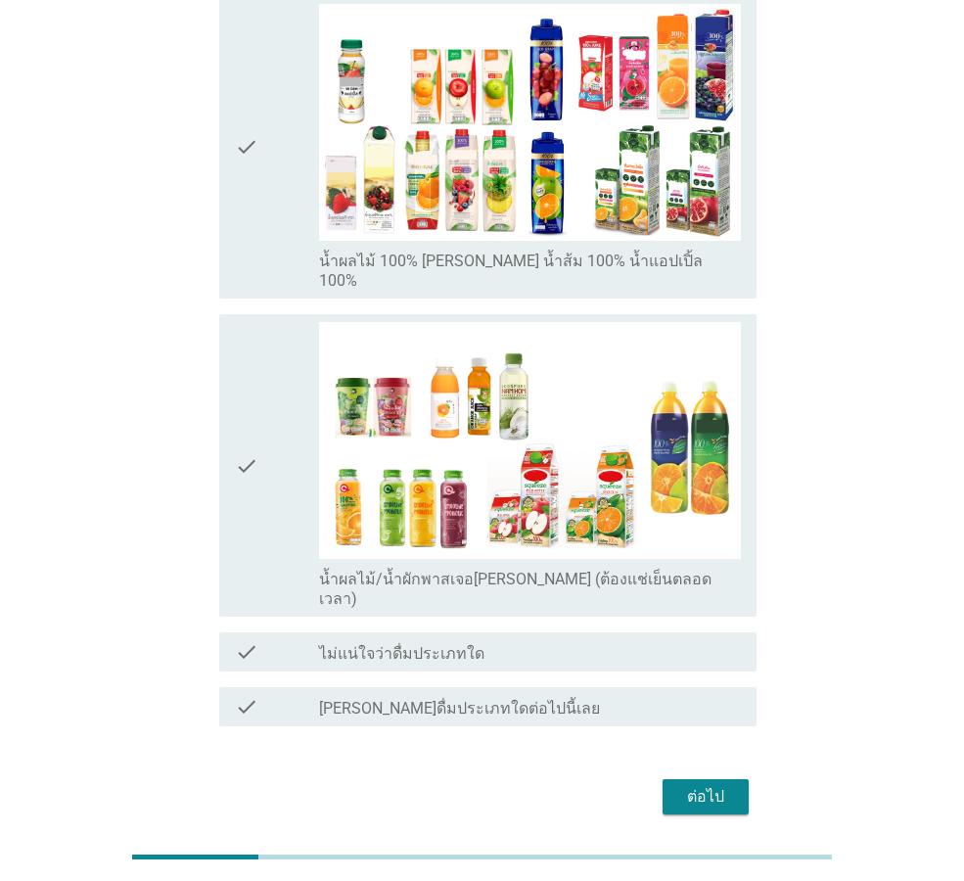
click at [701, 785] on div "ต่อไป" at bounding box center [705, 796] width 55 height 23
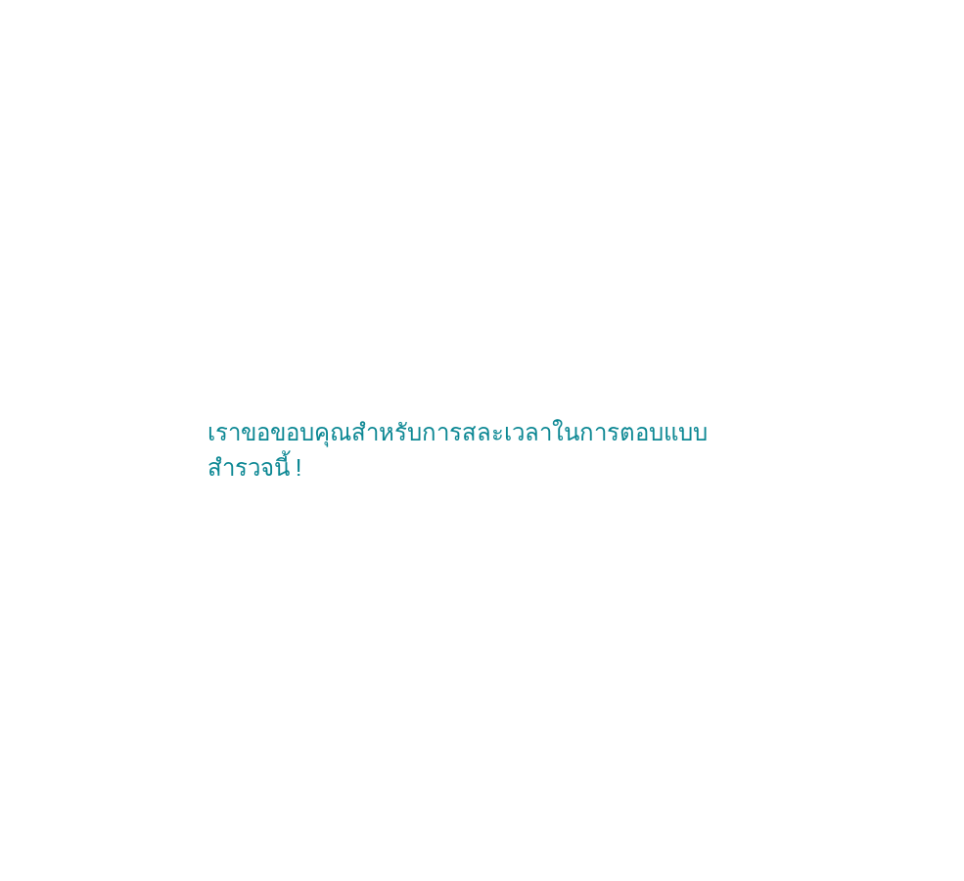
scroll to position [0, 0]
